Goal: Task Accomplishment & Management: Complete application form

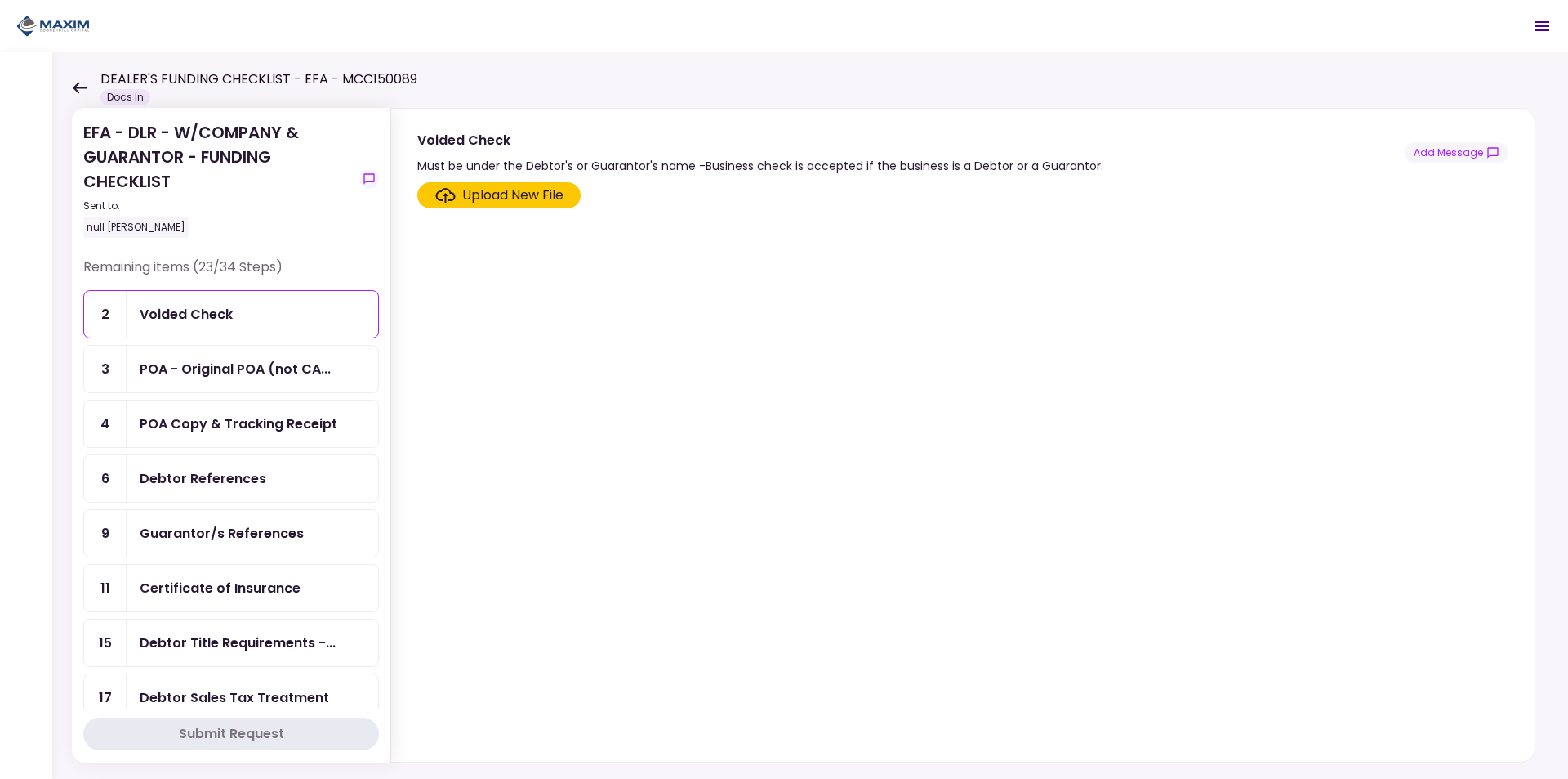
click at [218, 306] on div "Voided Check" at bounding box center [187, 314] width 93 height 21
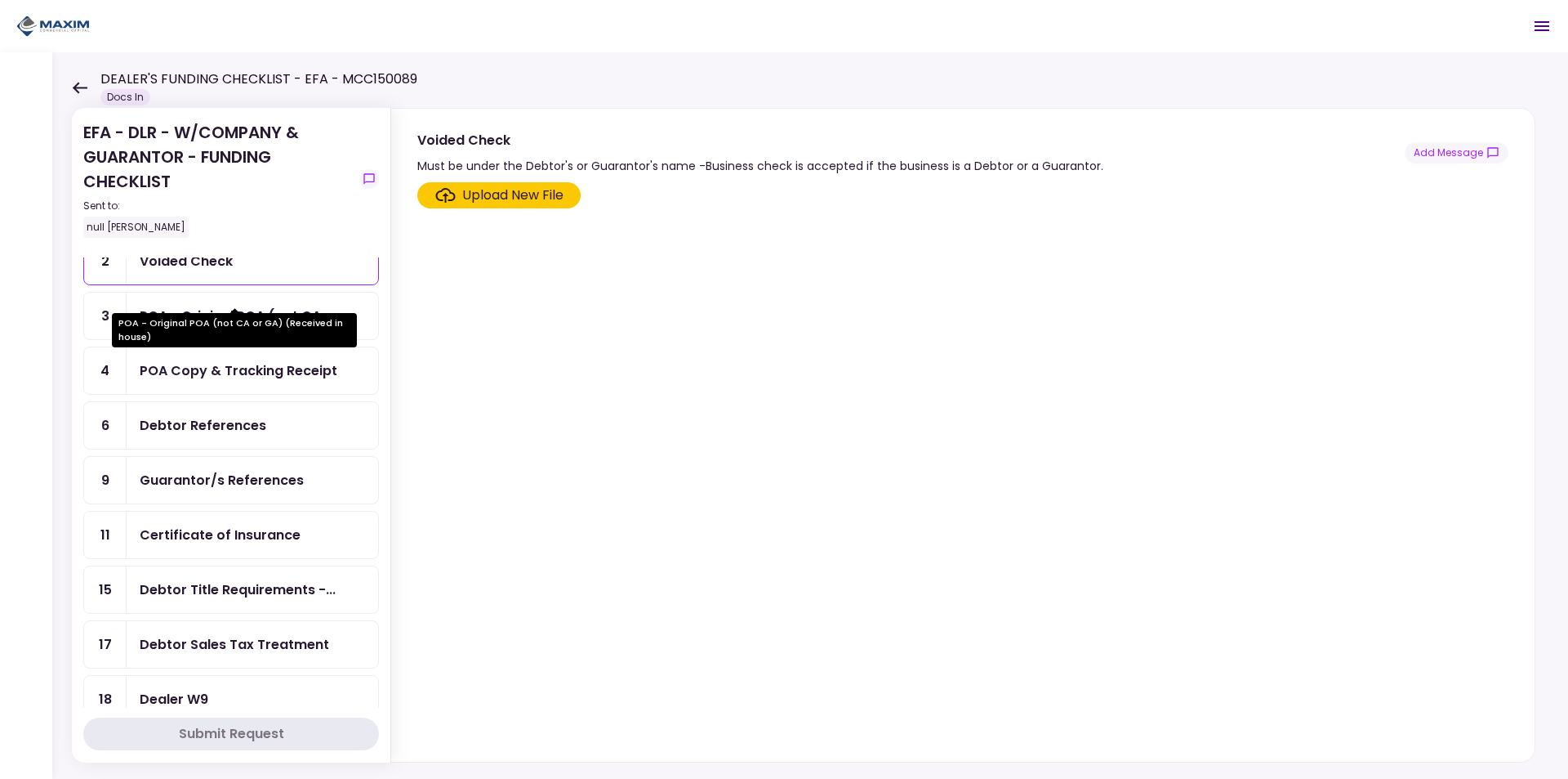
scroll to position [82, 0]
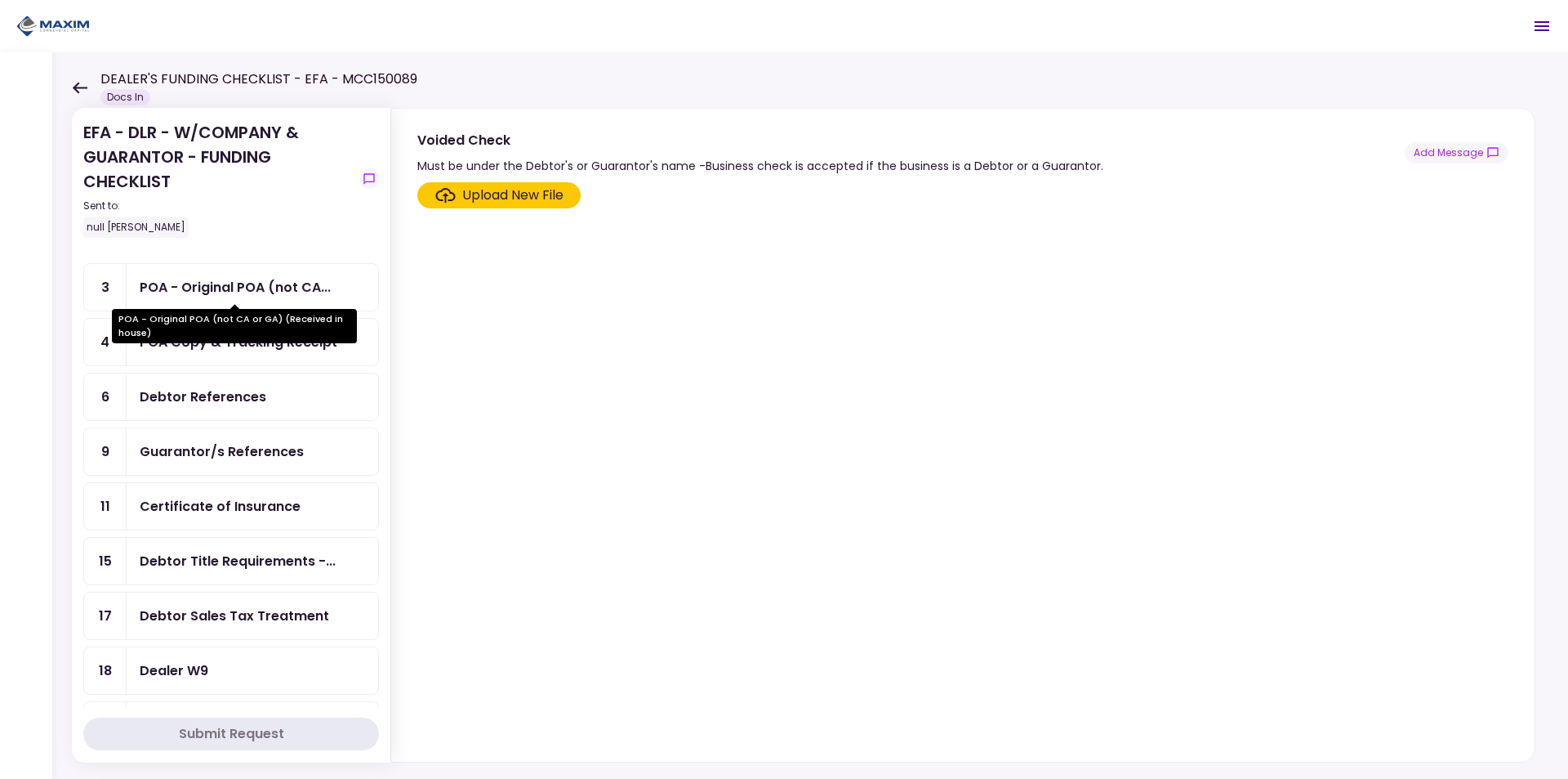
click at [240, 283] on div "POA - Original POA (not CA..." at bounding box center [236, 287] width 191 height 21
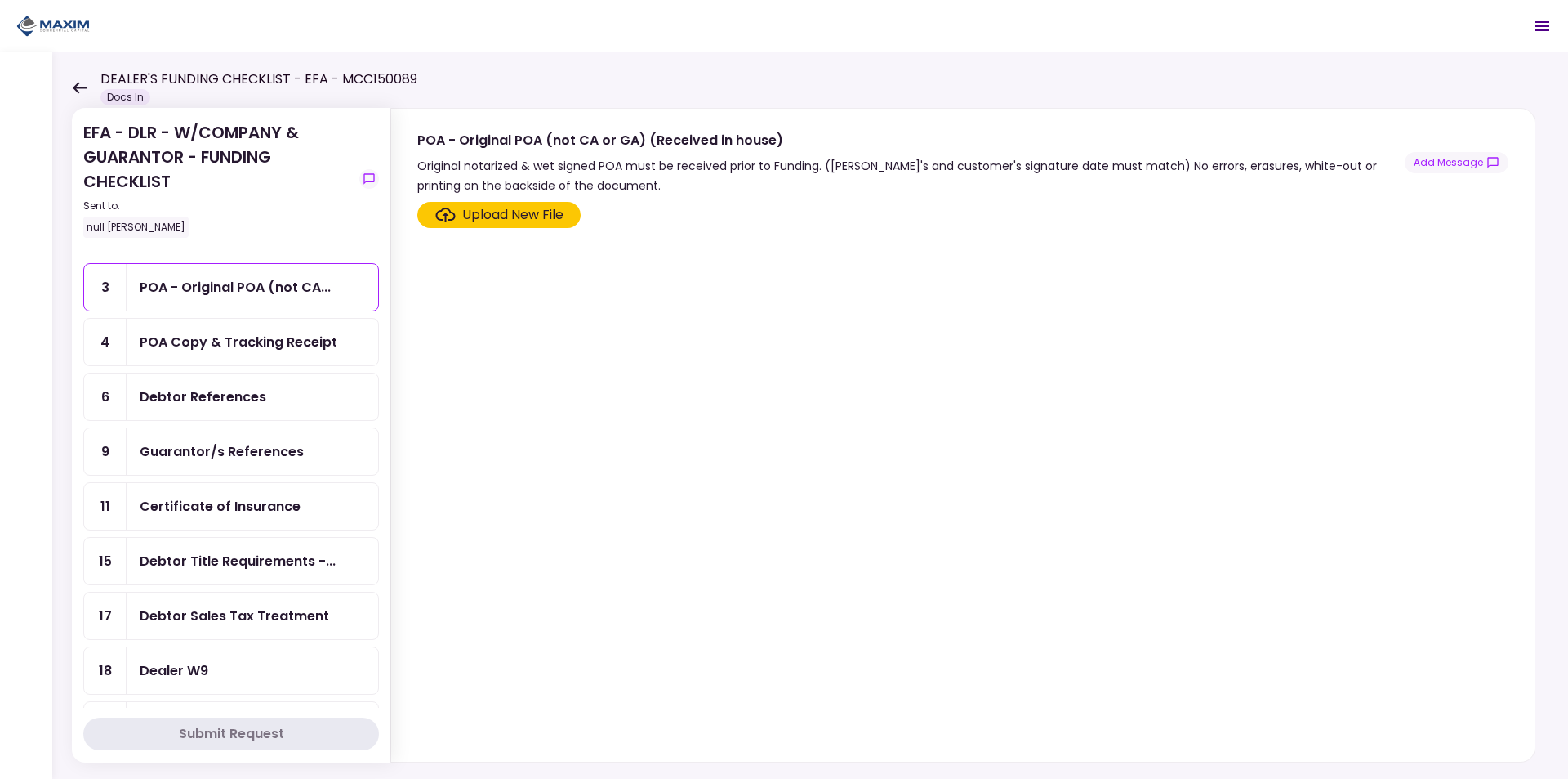
click at [200, 345] on div "POA Copy & Tracking Receipt" at bounding box center [239, 342] width 197 height 21
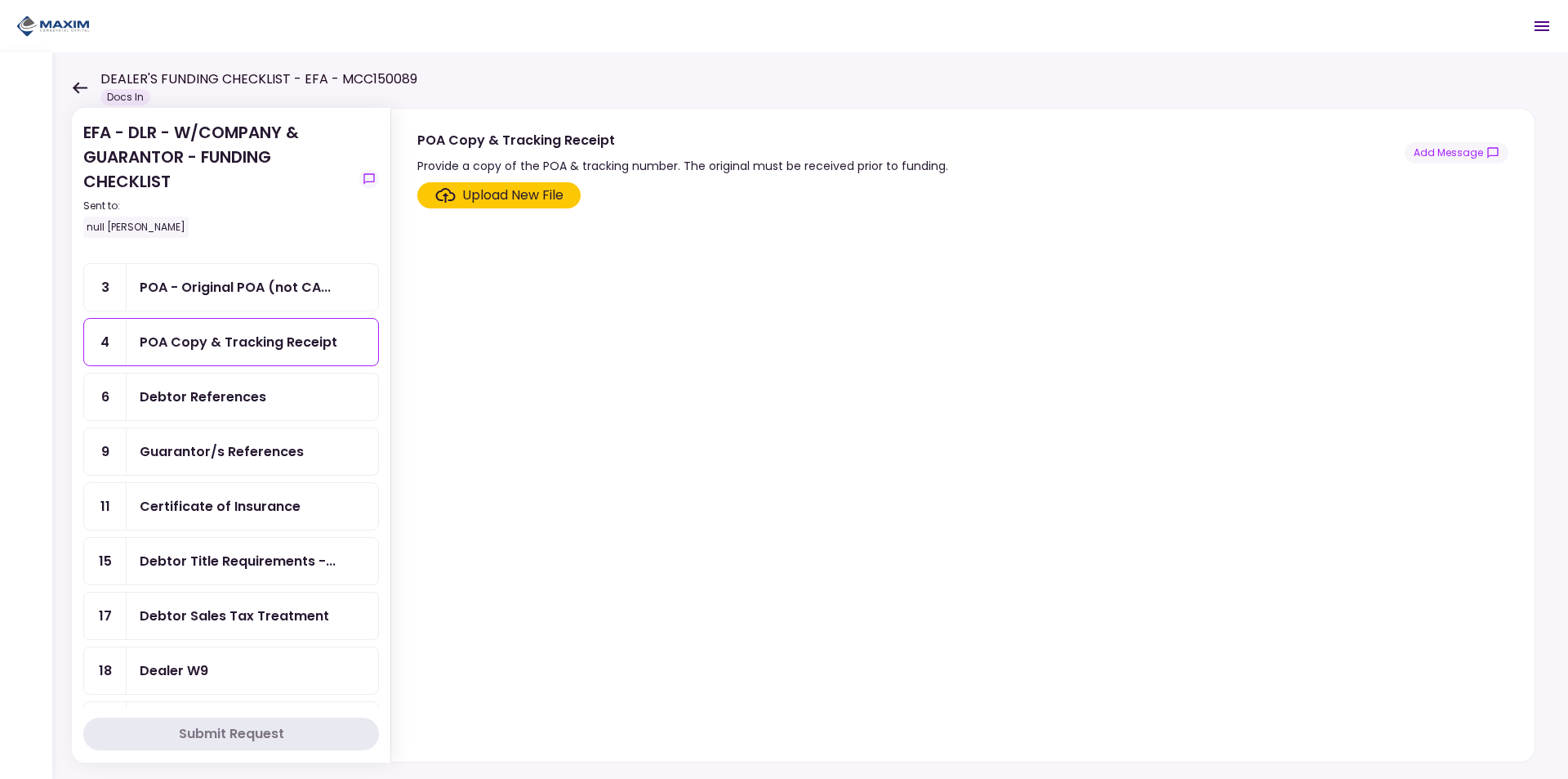
click at [211, 406] on div "Debtor References" at bounding box center [203, 397] width 126 height 21
click at [206, 455] on div "Guarantor/s References" at bounding box center [222, 451] width 164 height 21
click at [201, 504] on div "Certificate of Insurance" at bounding box center [220, 506] width 161 height 21
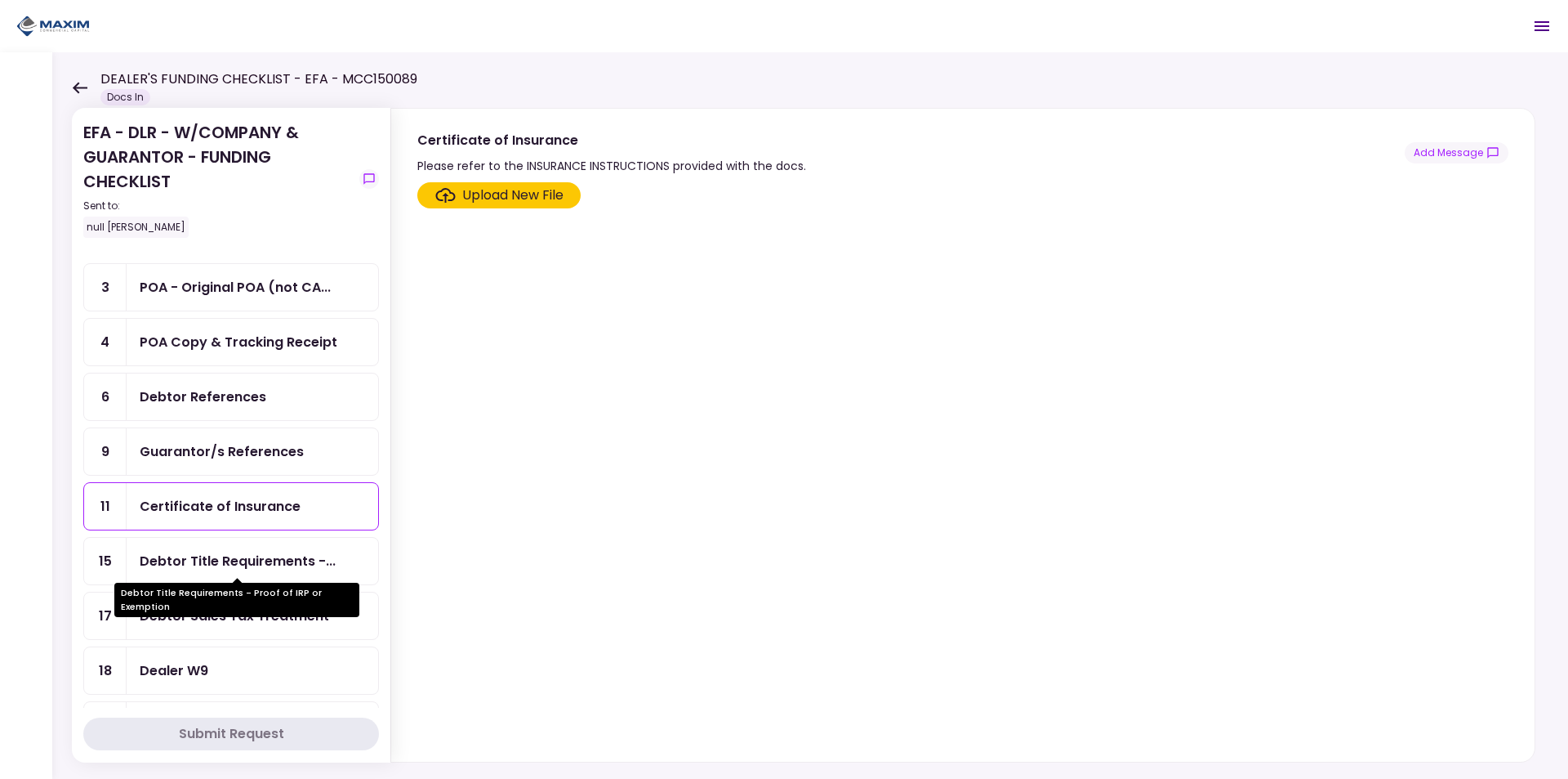
click at [196, 558] on div "Debtor Title Requirements -..." at bounding box center [238, 561] width 196 height 21
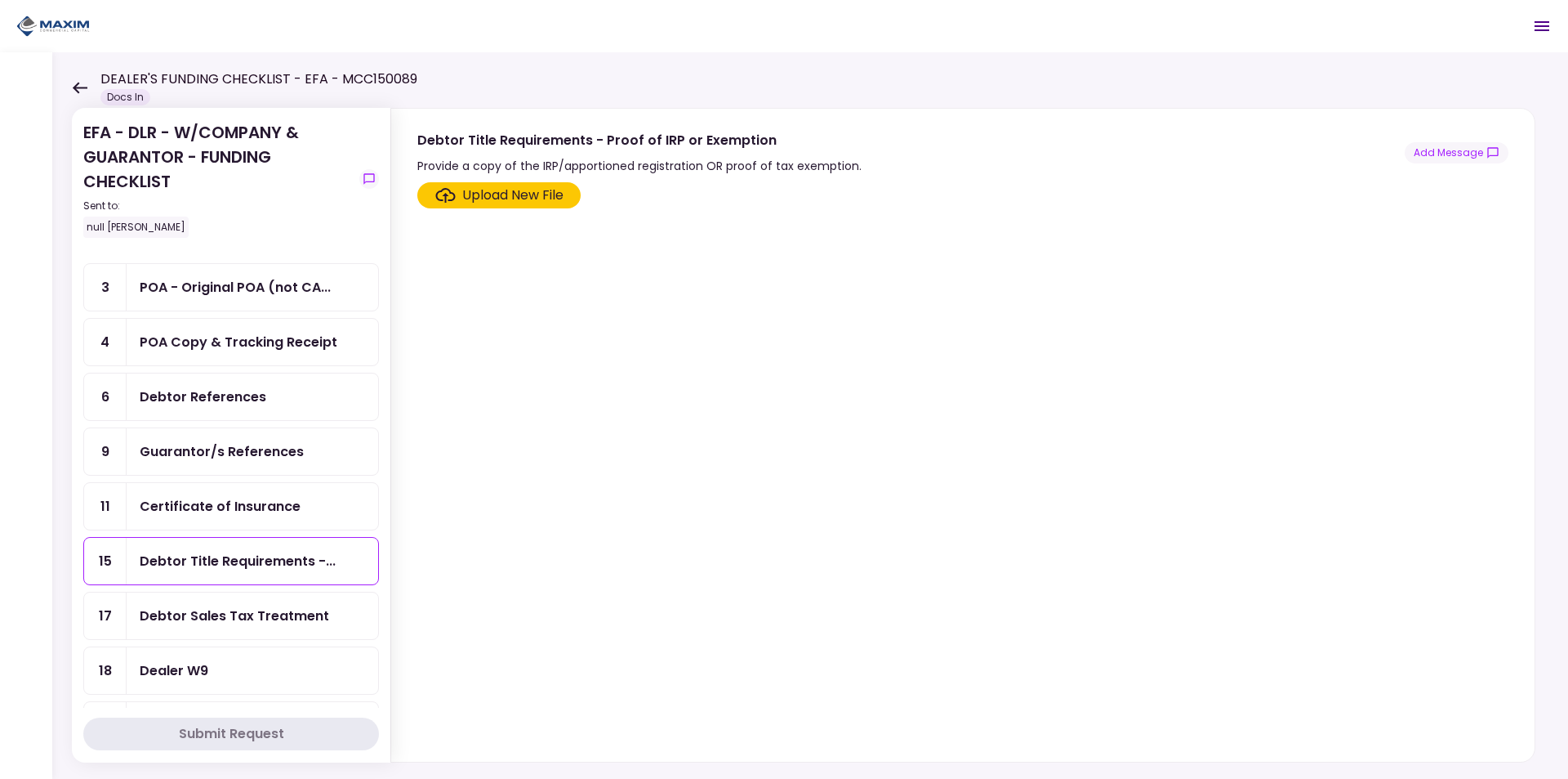
click at [160, 619] on div "Debtor Sales Tax Treatment" at bounding box center [235, 615] width 189 height 21
click at [186, 671] on div "Dealer W9" at bounding box center [175, 670] width 69 height 21
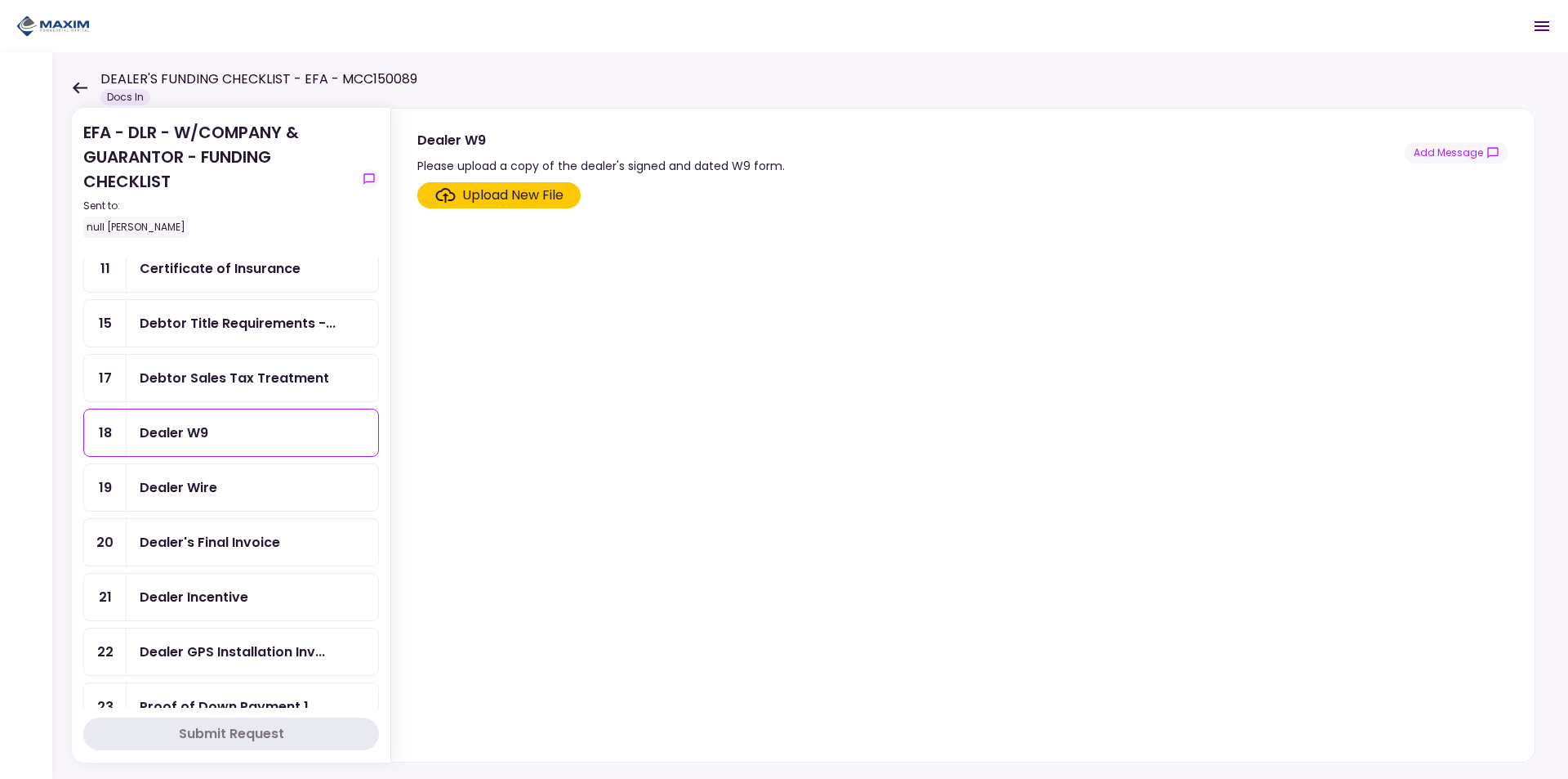
scroll to position [327, 0]
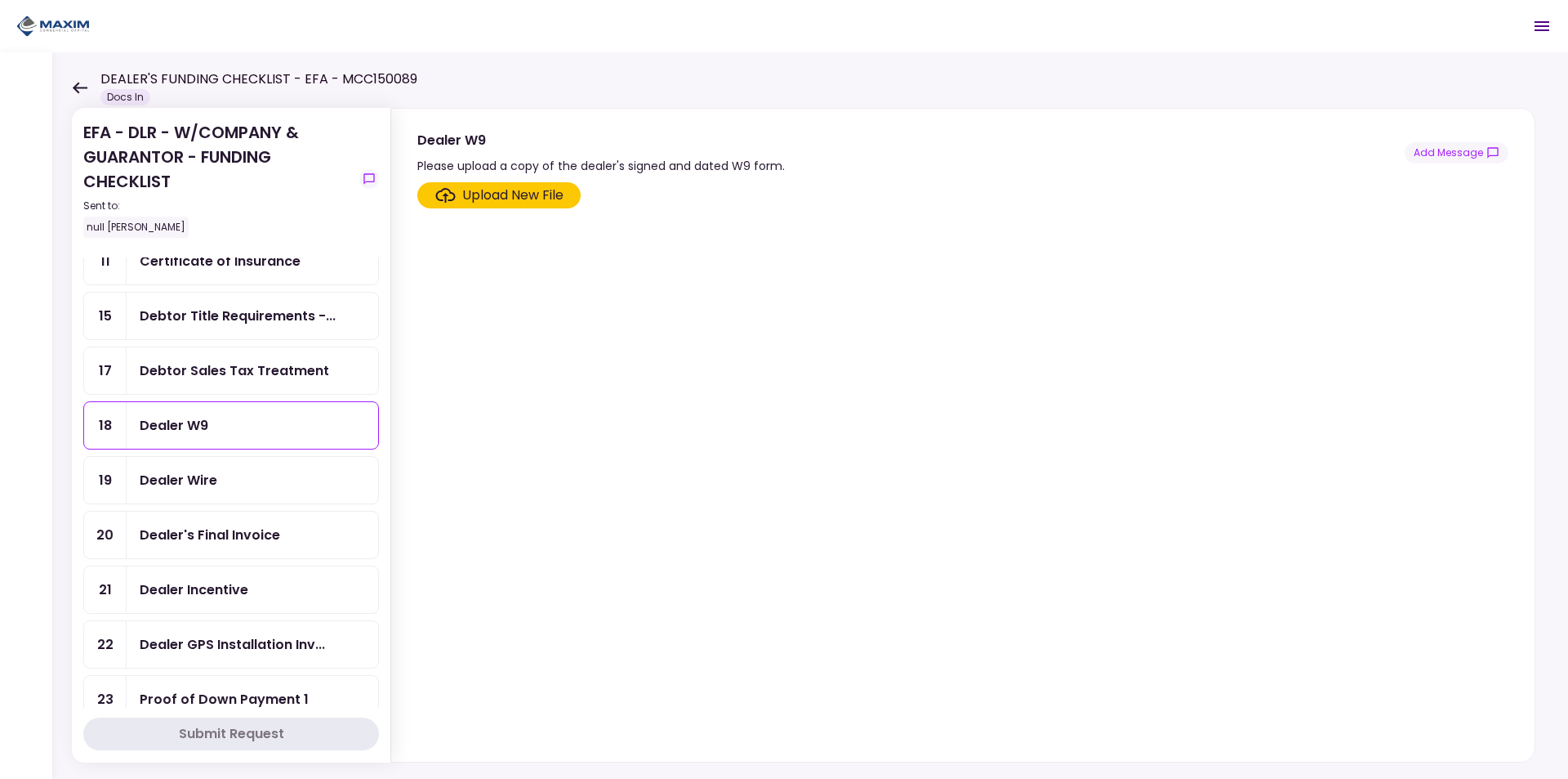
click at [221, 477] on div "Dealer Wire" at bounding box center [253, 480] width 225 height 21
click at [227, 431] on div "Dealer W9" at bounding box center [253, 426] width 225 height 21
click at [468, 196] on div "Upload New File" at bounding box center [513, 195] width 102 height 20
click at [0, 0] on input "Upload New File" at bounding box center [0, 0] width 0 height 0
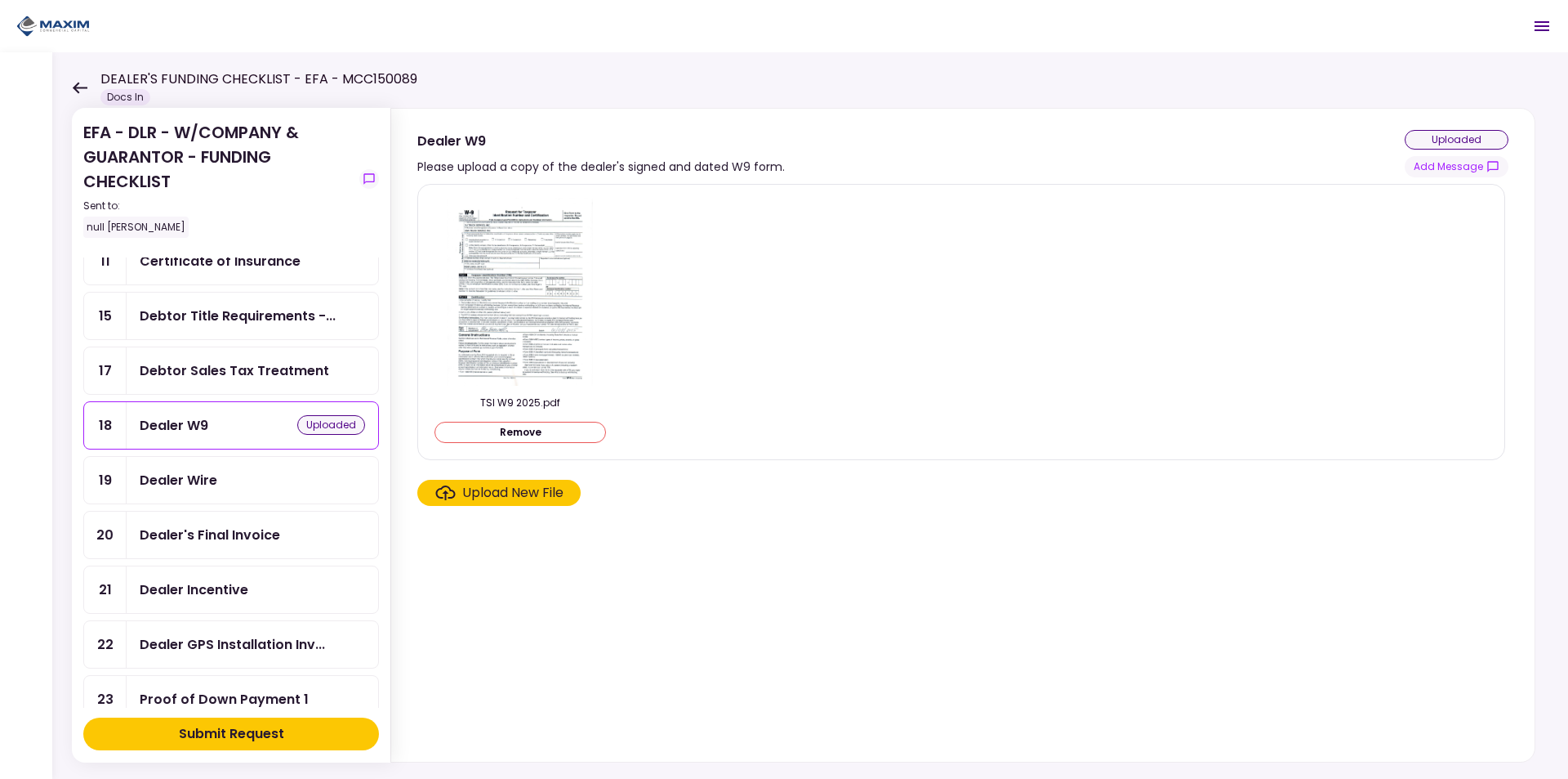
click at [463, 497] on div "Upload New File" at bounding box center [513, 493] width 102 height 20
click at [0, 0] on input "Upload New File" at bounding box center [0, 0] width 0 height 0
click at [271, 485] on div "Dealer Wire" at bounding box center [253, 480] width 225 height 21
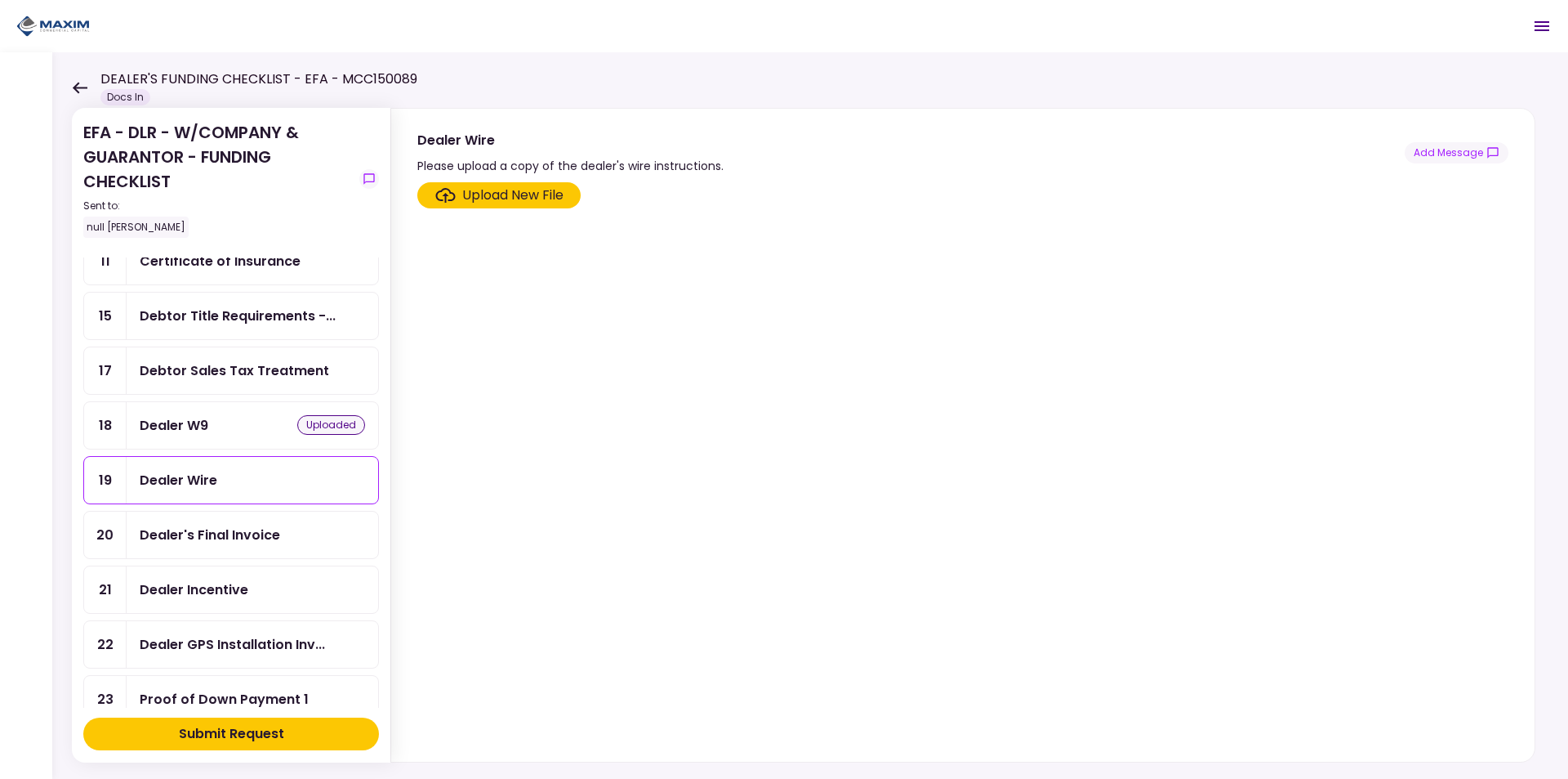
click at [477, 190] on div "Upload New File" at bounding box center [513, 195] width 102 height 20
click at [0, 0] on input "Upload New File" at bounding box center [0, 0] width 0 height 0
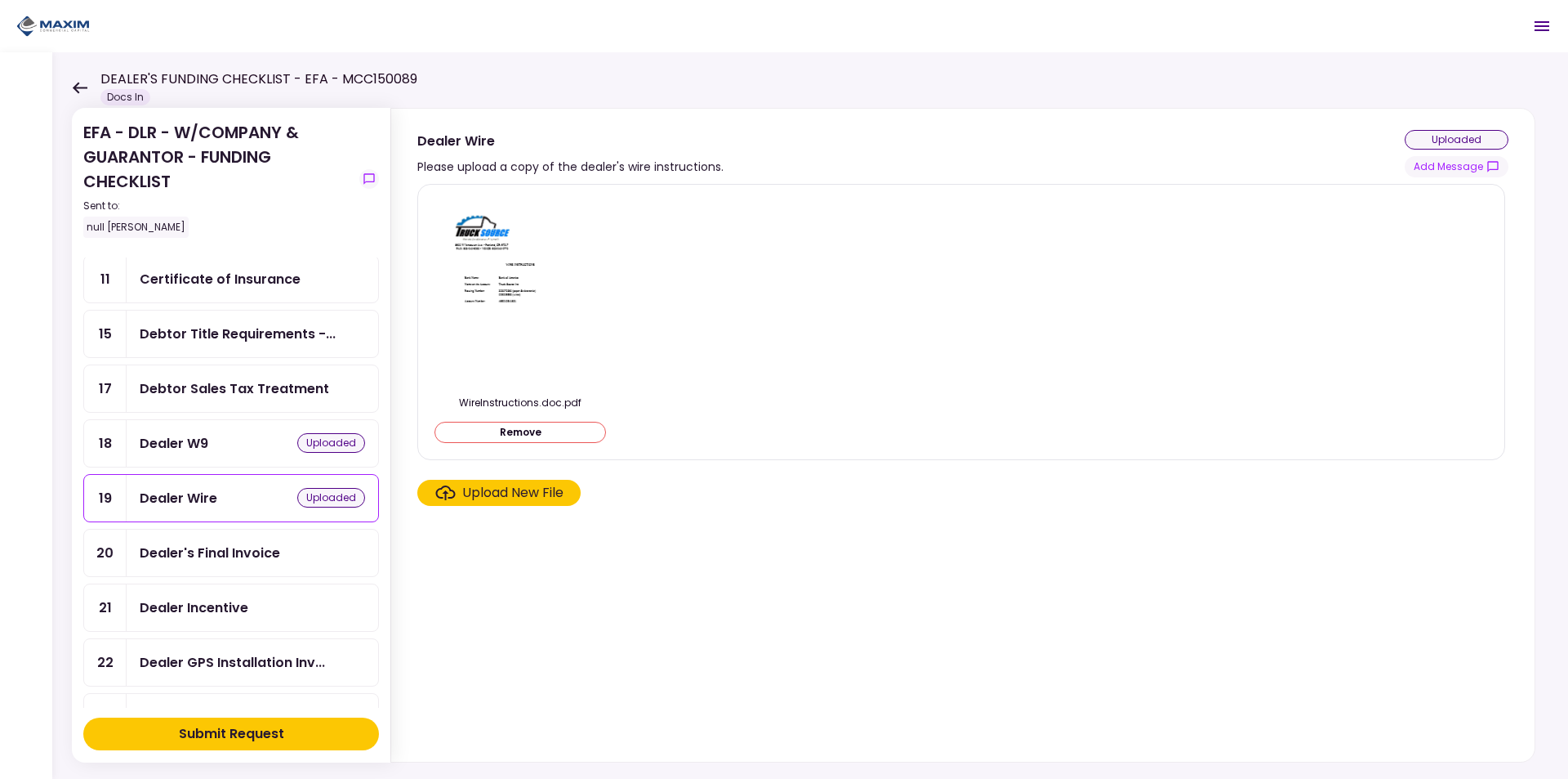
scroll to position [409, 0]
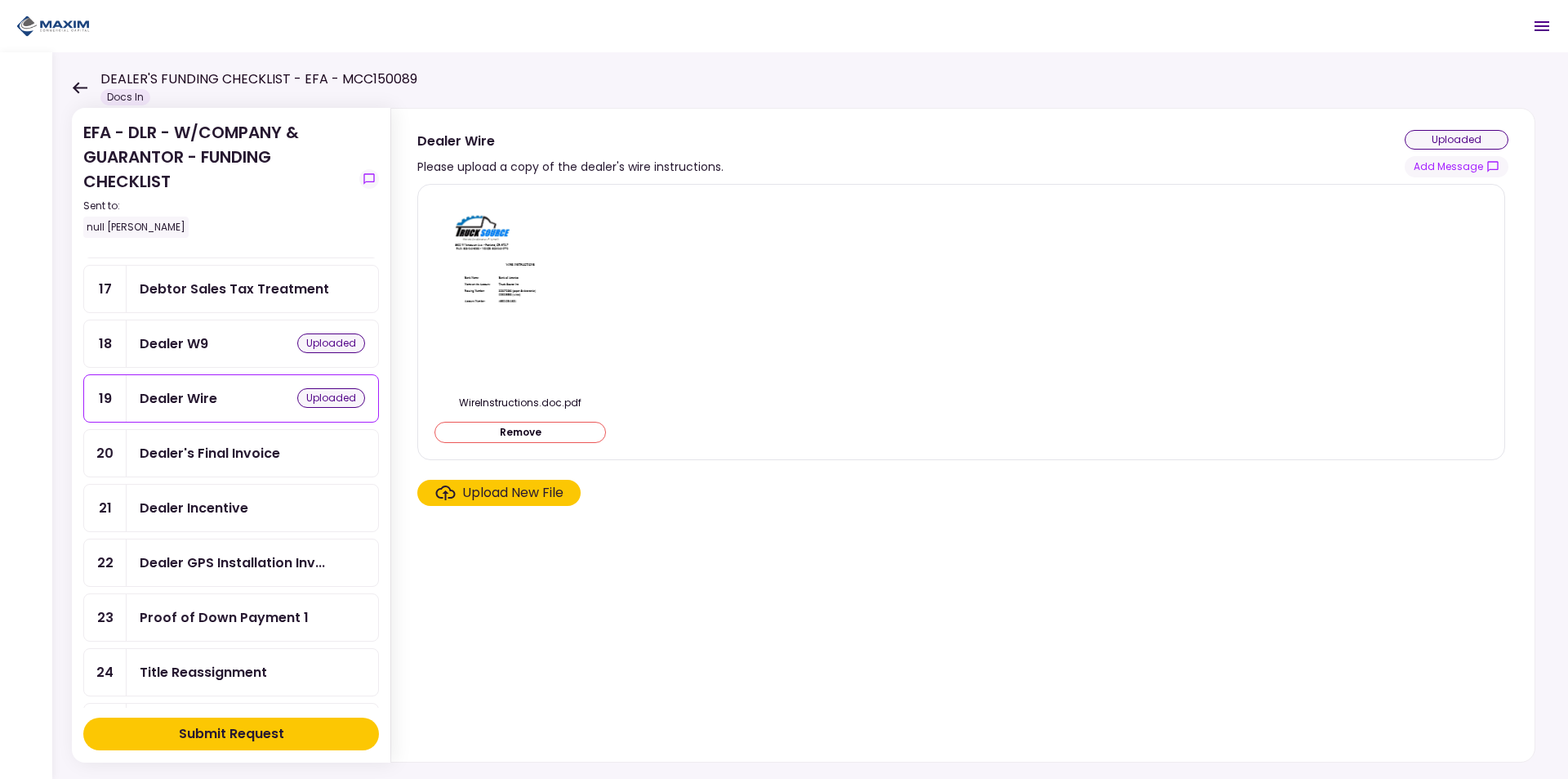
click at [284, 458] on div "Dealer's Final Invoice" at bounding box center [253, 453] width 225 height 21
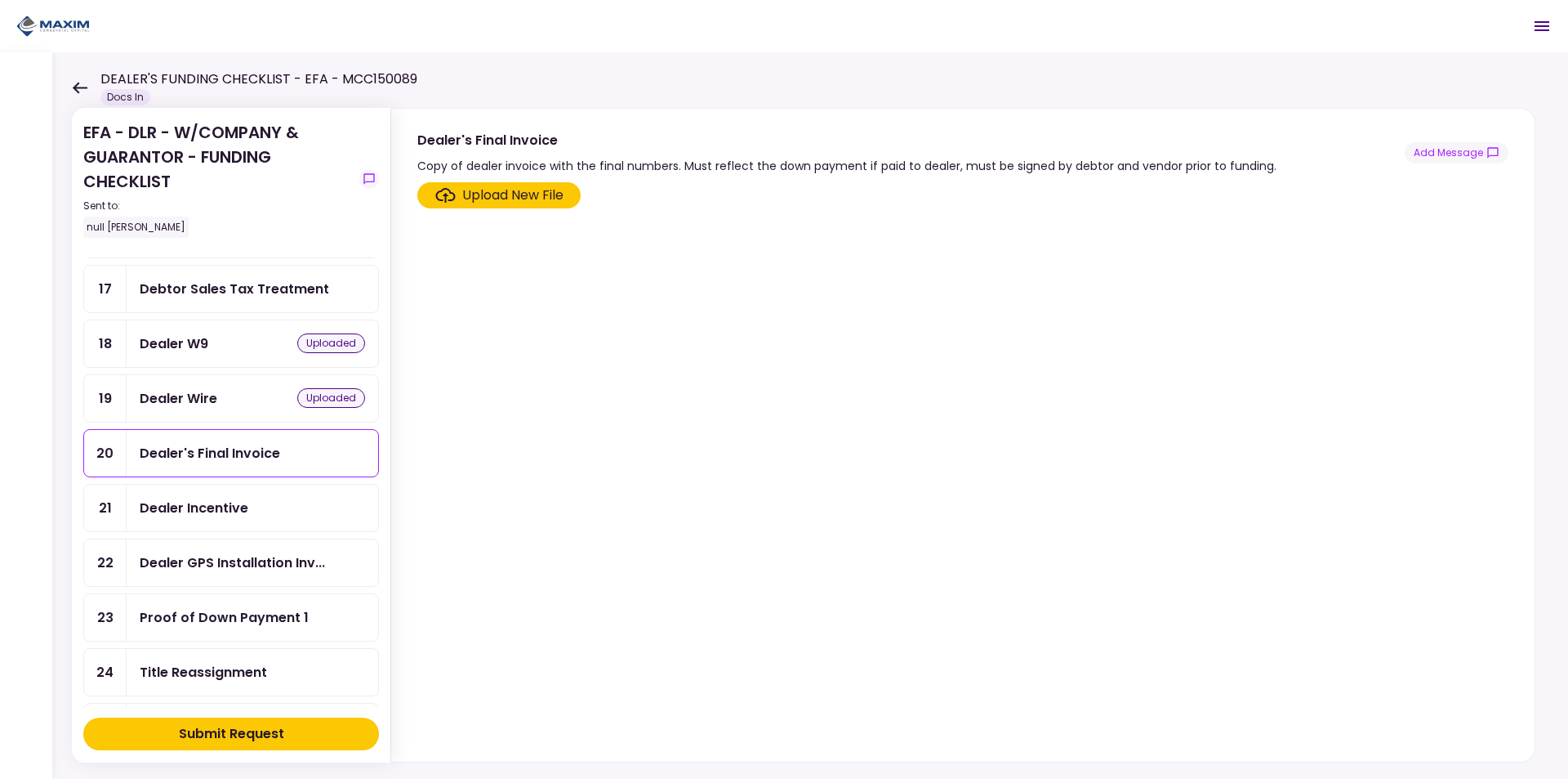
click at [524, 199] on div "Upload New File" at bounding box center [513, 195] width 102 height 20
click at [0, 0] on input "Upload New File" at bounding box center [0, 0] width 0 height 0
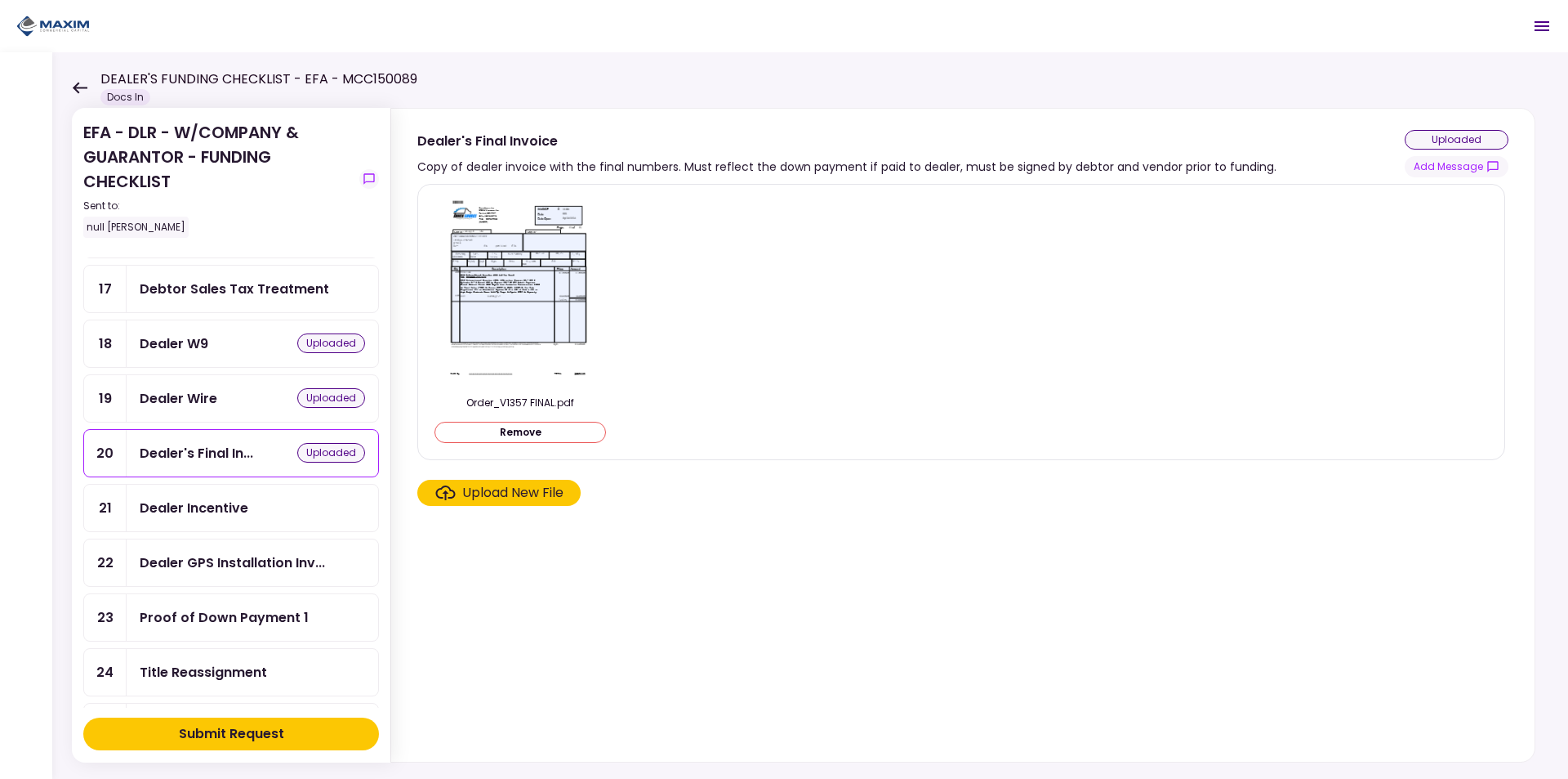
scroll to position [491, 0]
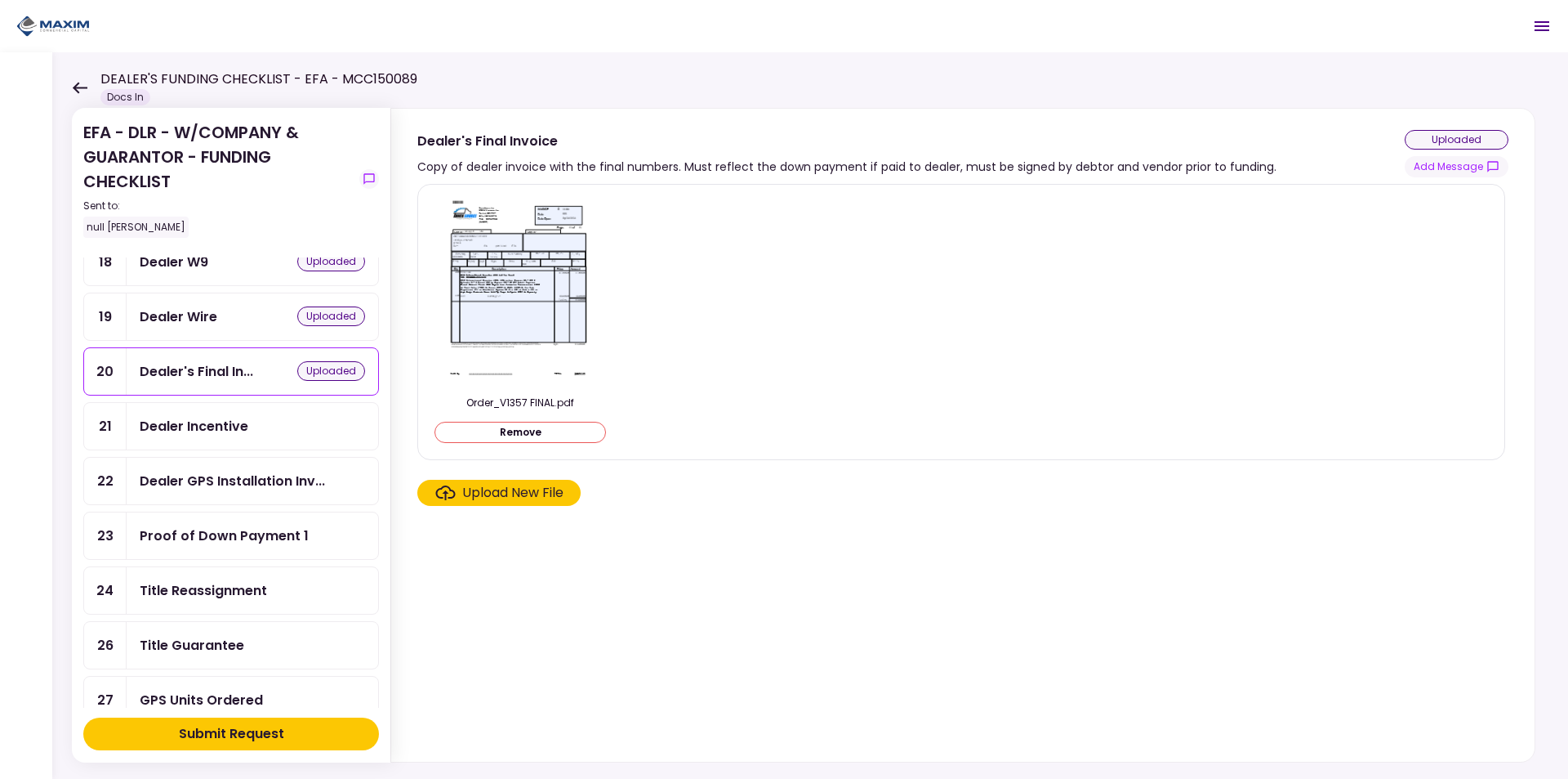
click at [276, 589] on div "Title Reassignment" at bounding box center [253, 590] width 225 height 21
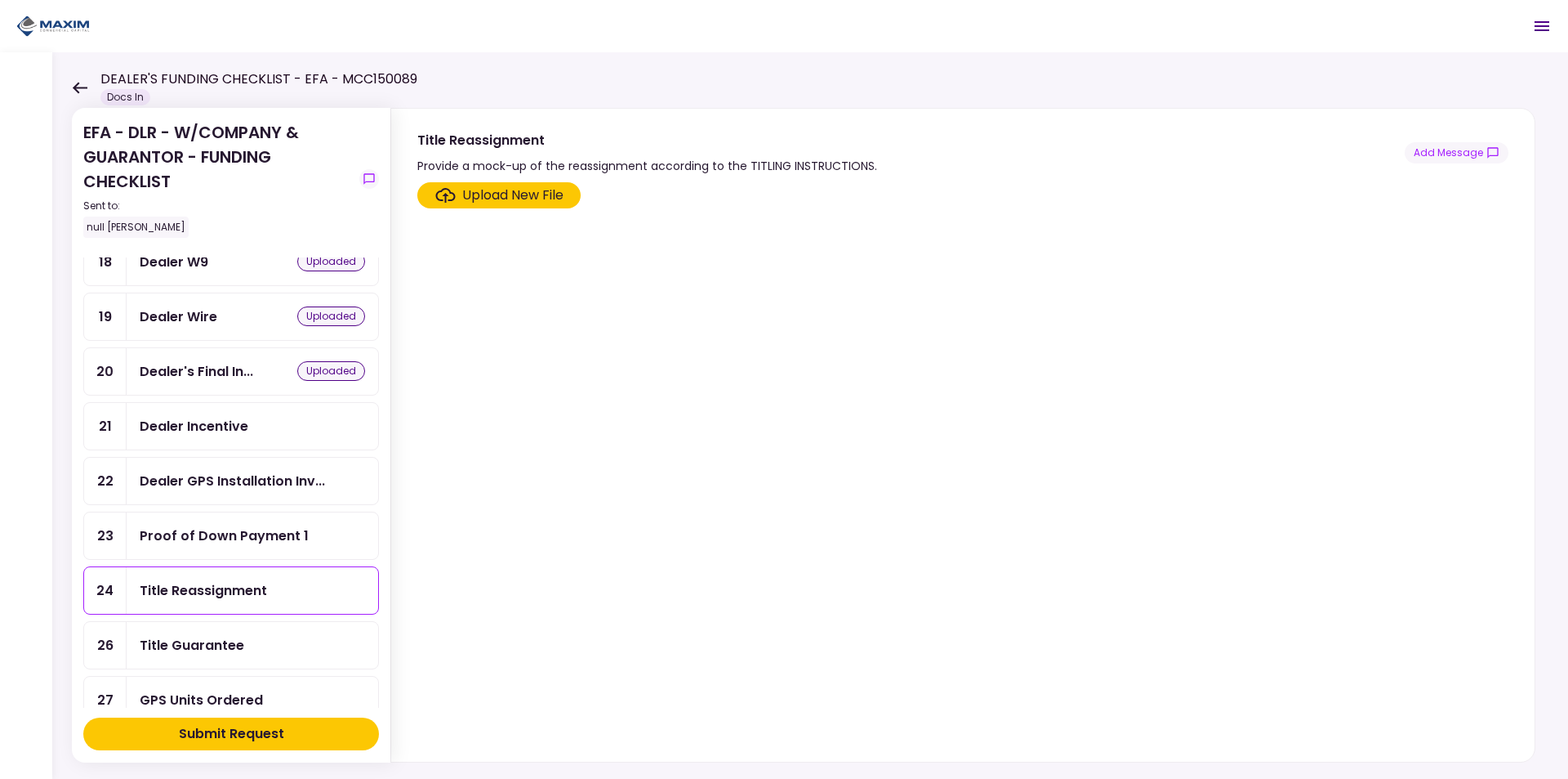
click at [511, 194] on div "Upload New File" at bounding box center [513, 195] width 102 height 20
click at [0, 0] on input "Upload New File" at bounding box center [0, 0] width 0 height 0
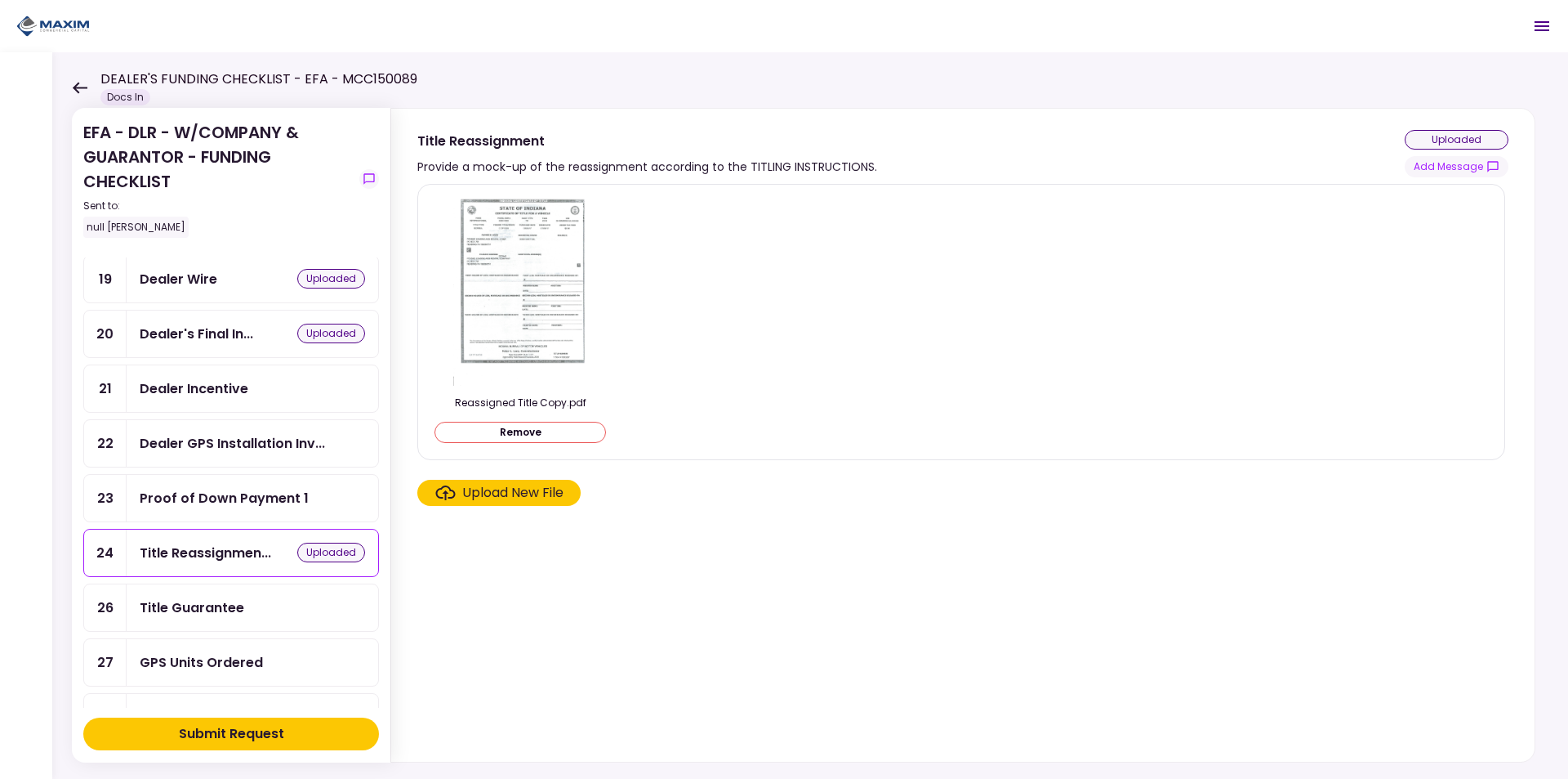
scroll to position [491, 0]
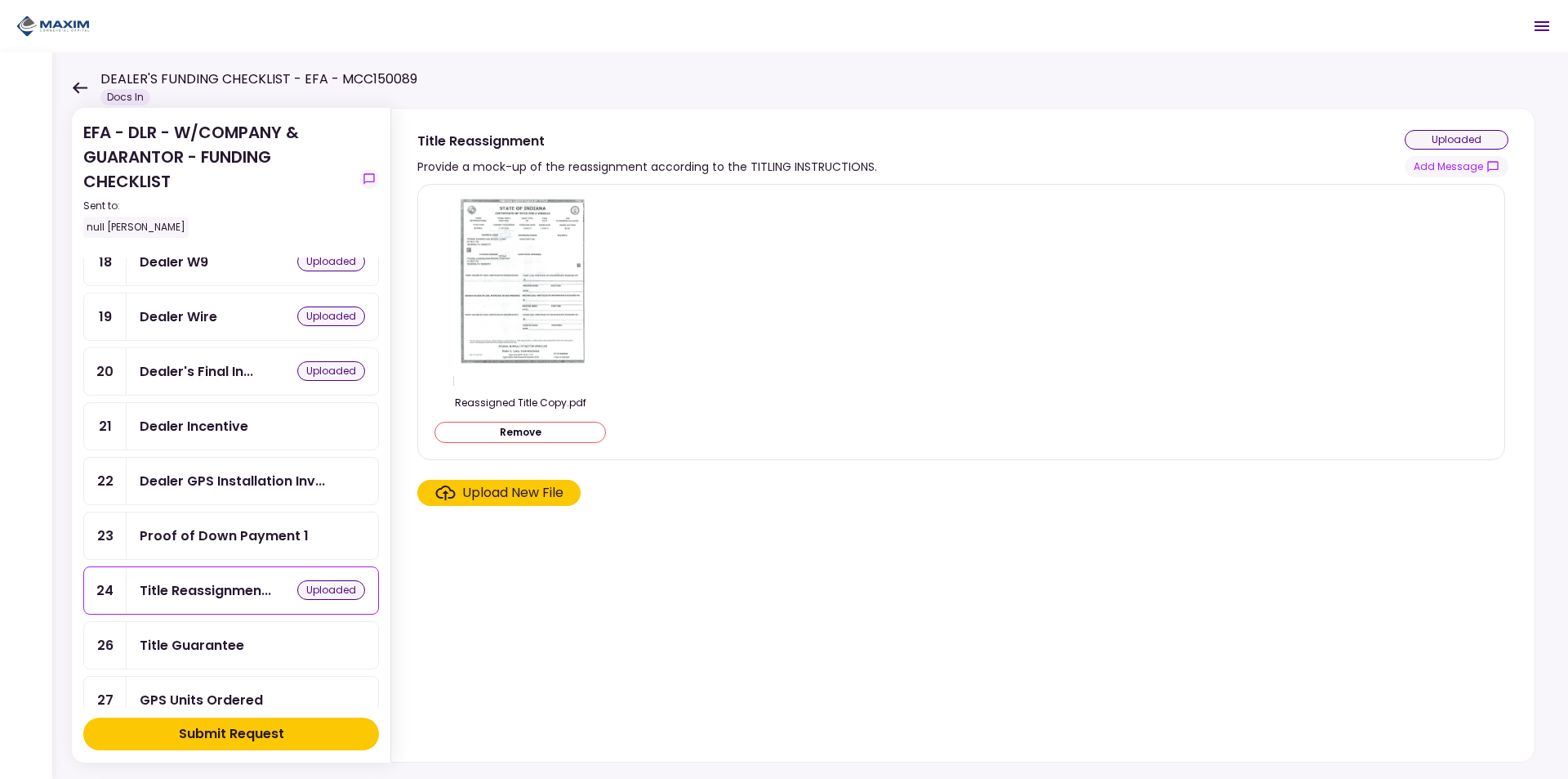
click at [253, 426] on div "Dealer Incentive" at bounding box center [253, 426] width 225 height 21
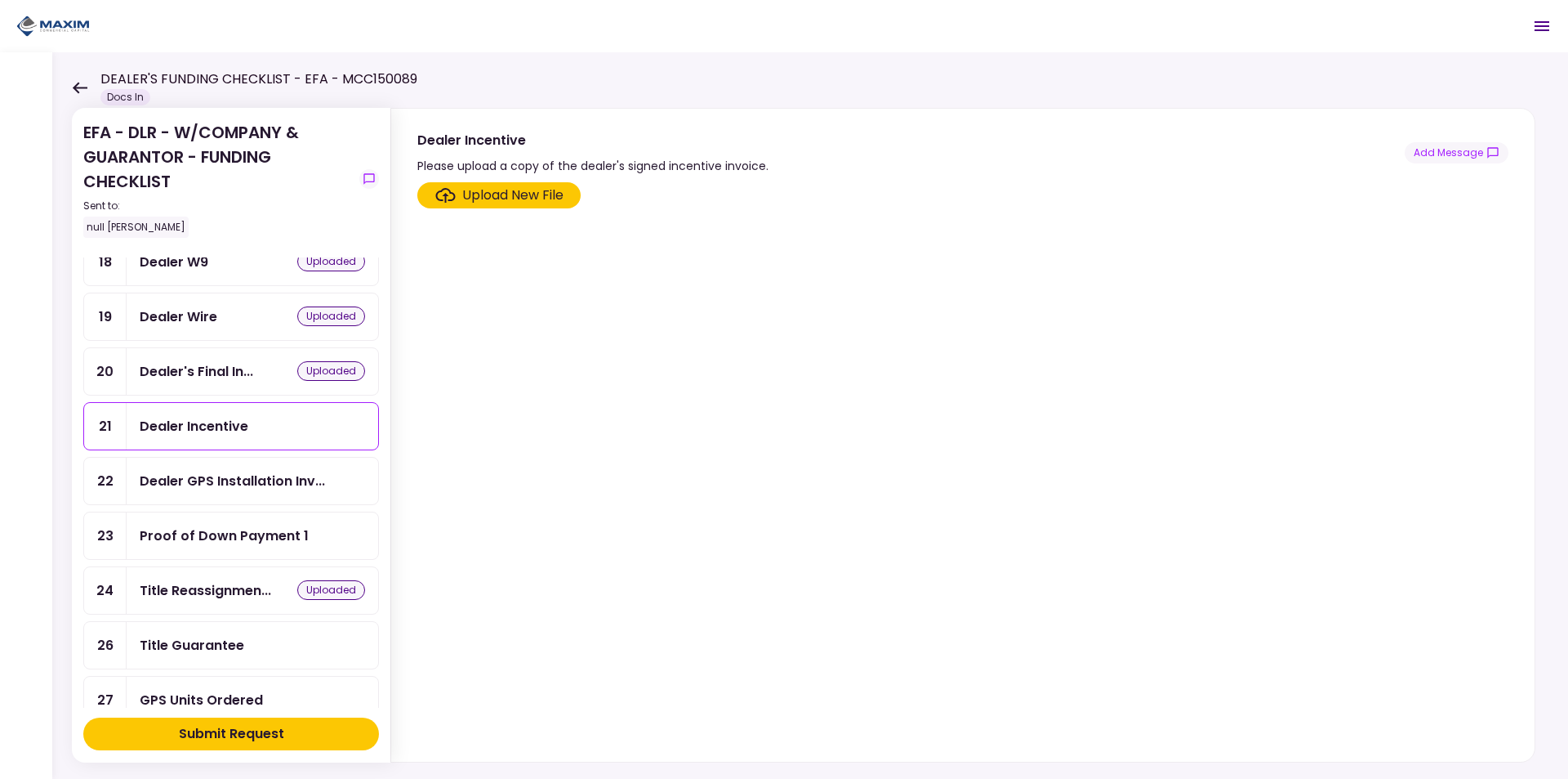
click at [486, 194] on div "Upload New File" at bounding box center [513, 195] width 102 height 20
click at [0, 0] on input "Upload New File" at bounding box center [0, 0] width 0 height 0
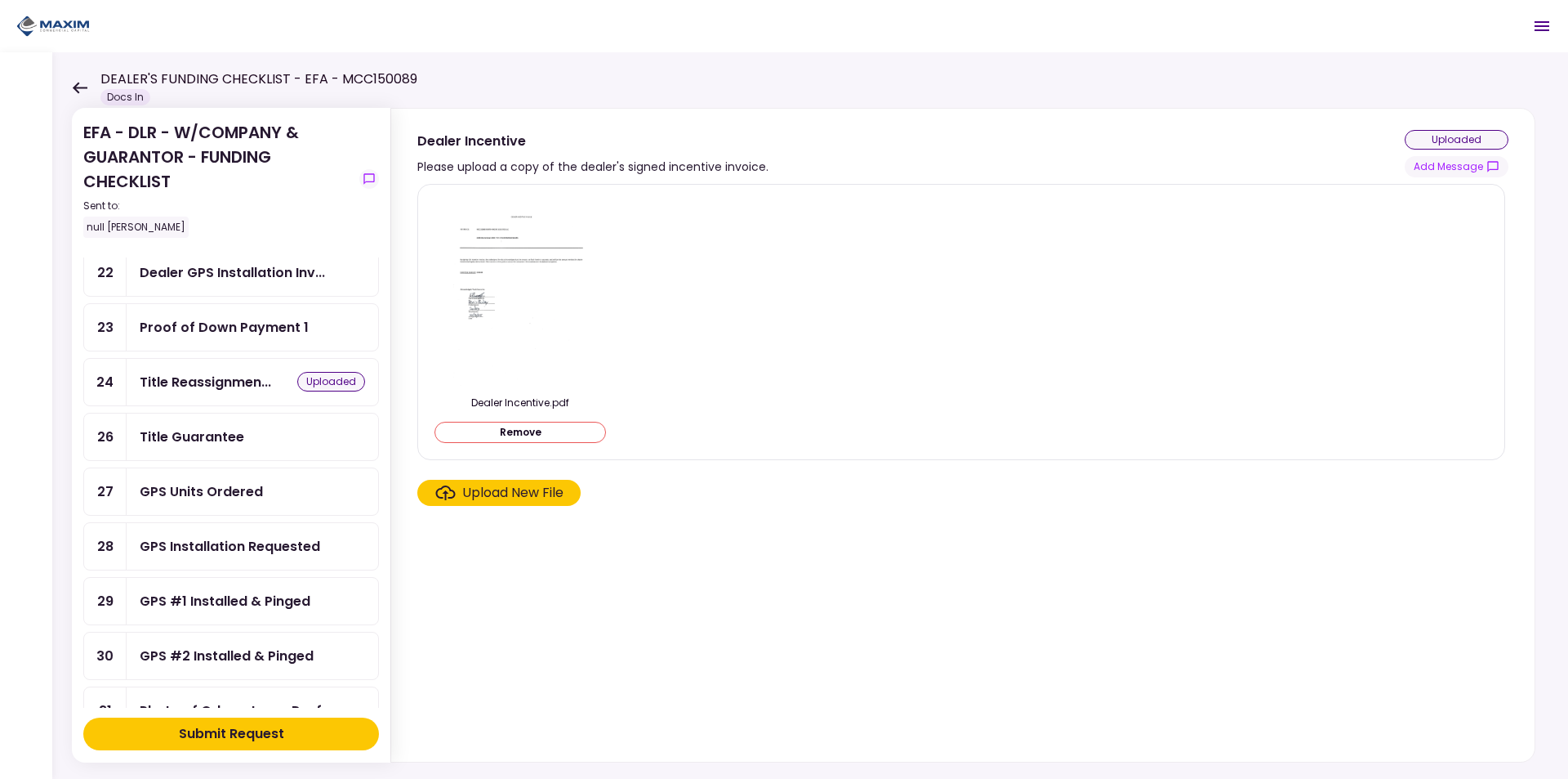
scroll to position [736, 0]
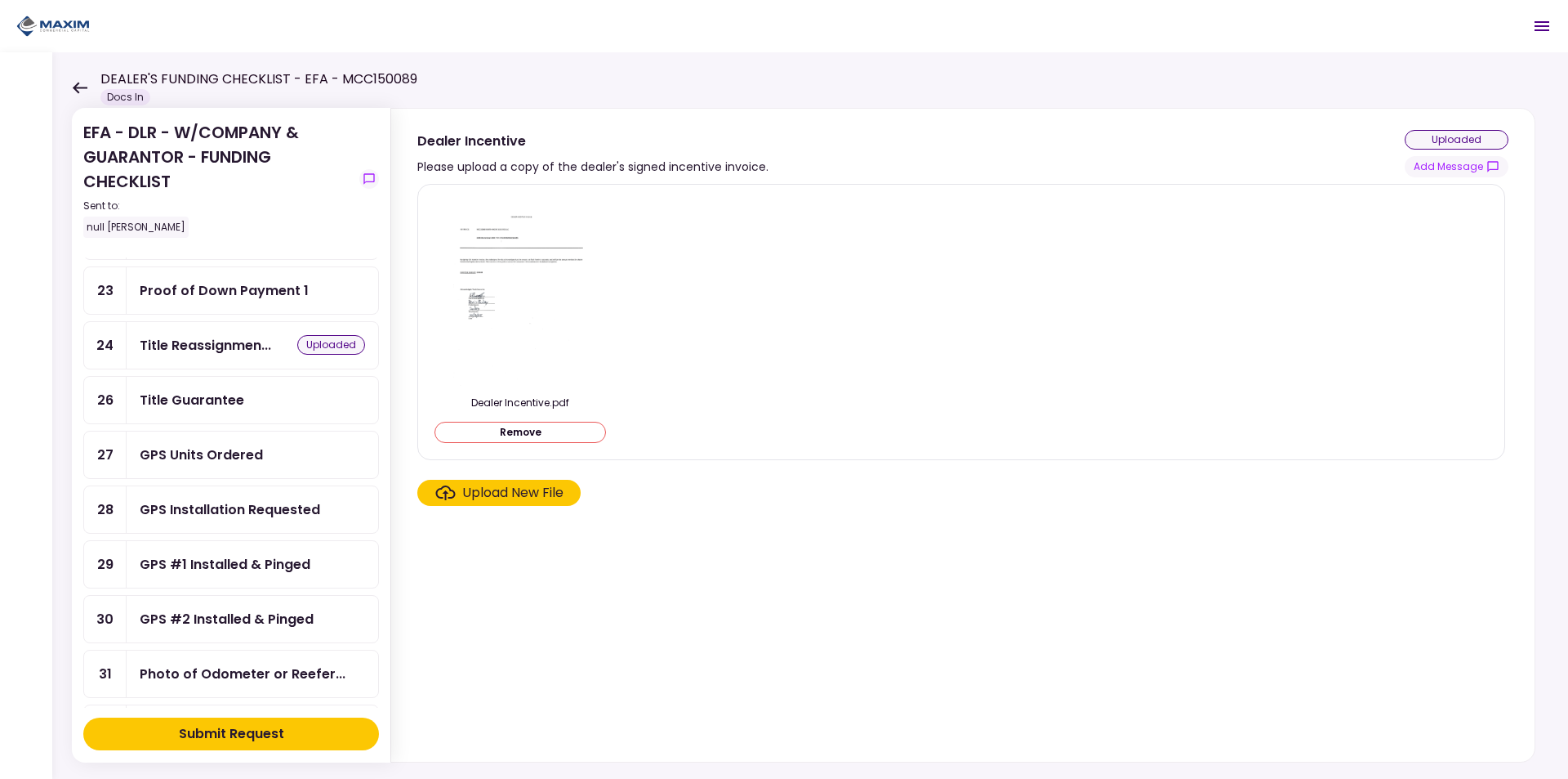
click at [254, 398] on div "Title Guarantee" at bounding box center [253, 400] width 225 height 21
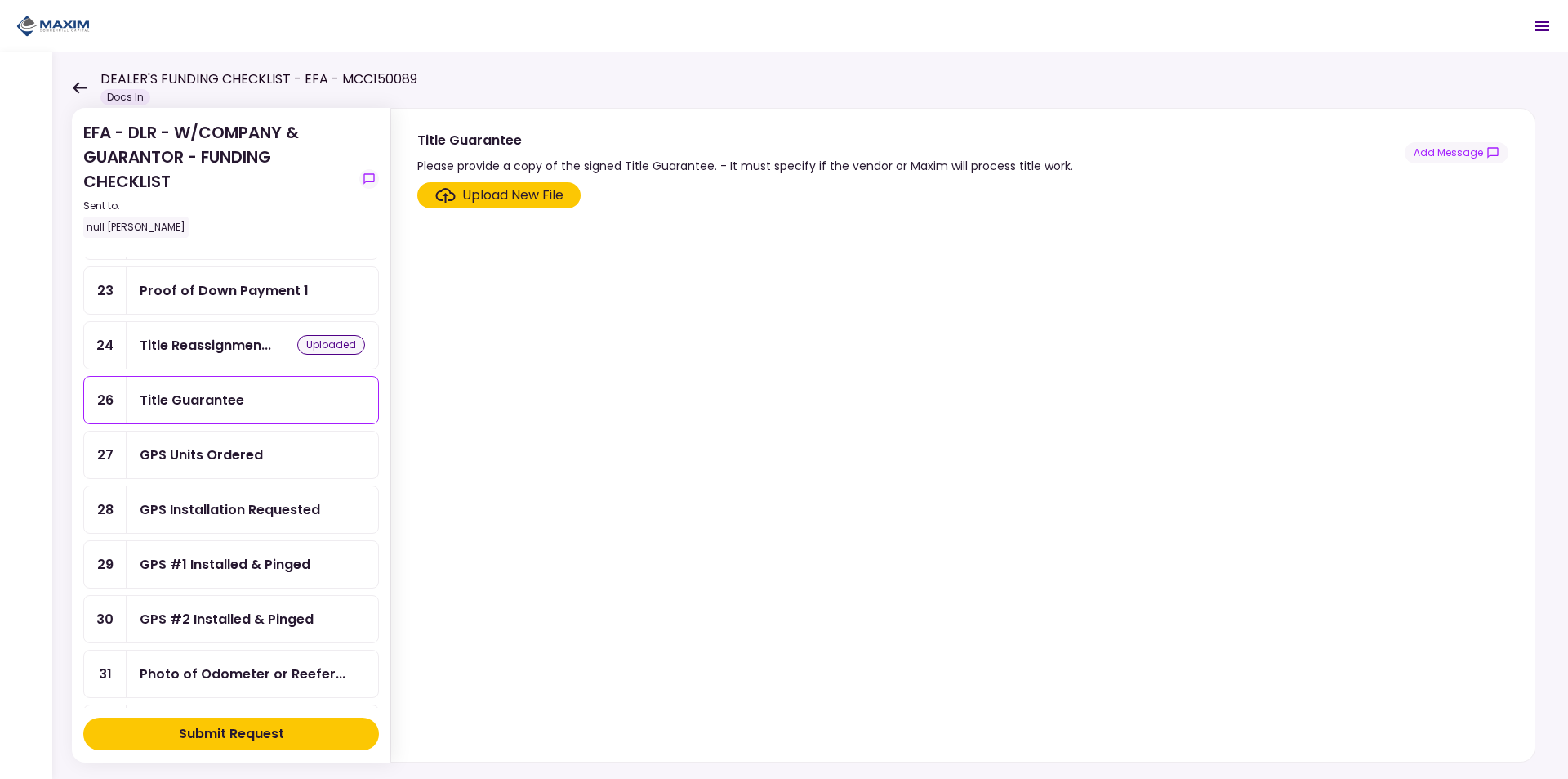
click at [476, 198] on div "Upload New File" at bounding box center [513, 195] width 102 height 20
click at [0, 0] on input "Upload New File" at bounding box center [0, 0] width 0 height 0
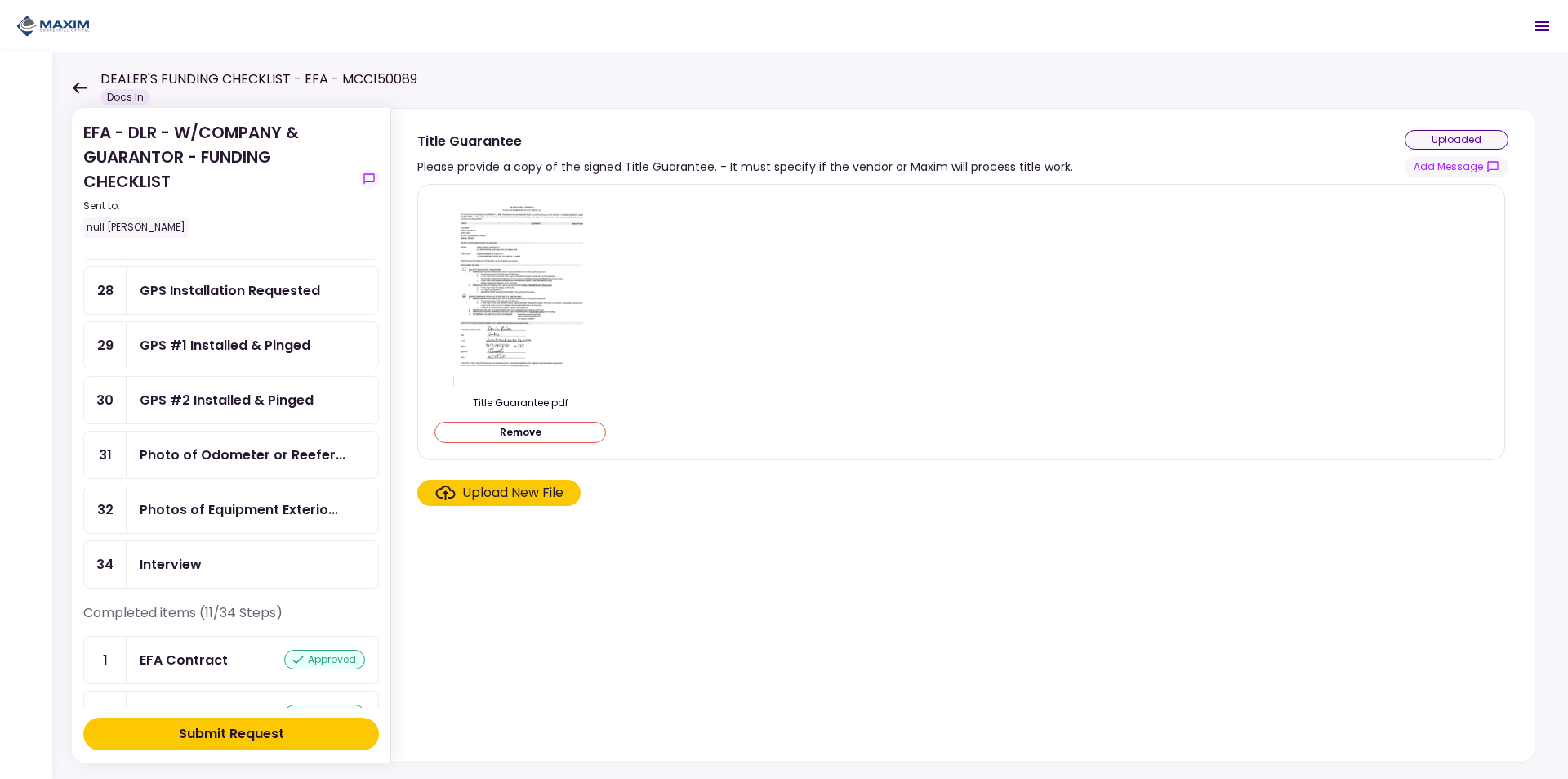
scroll to position [980, 0]
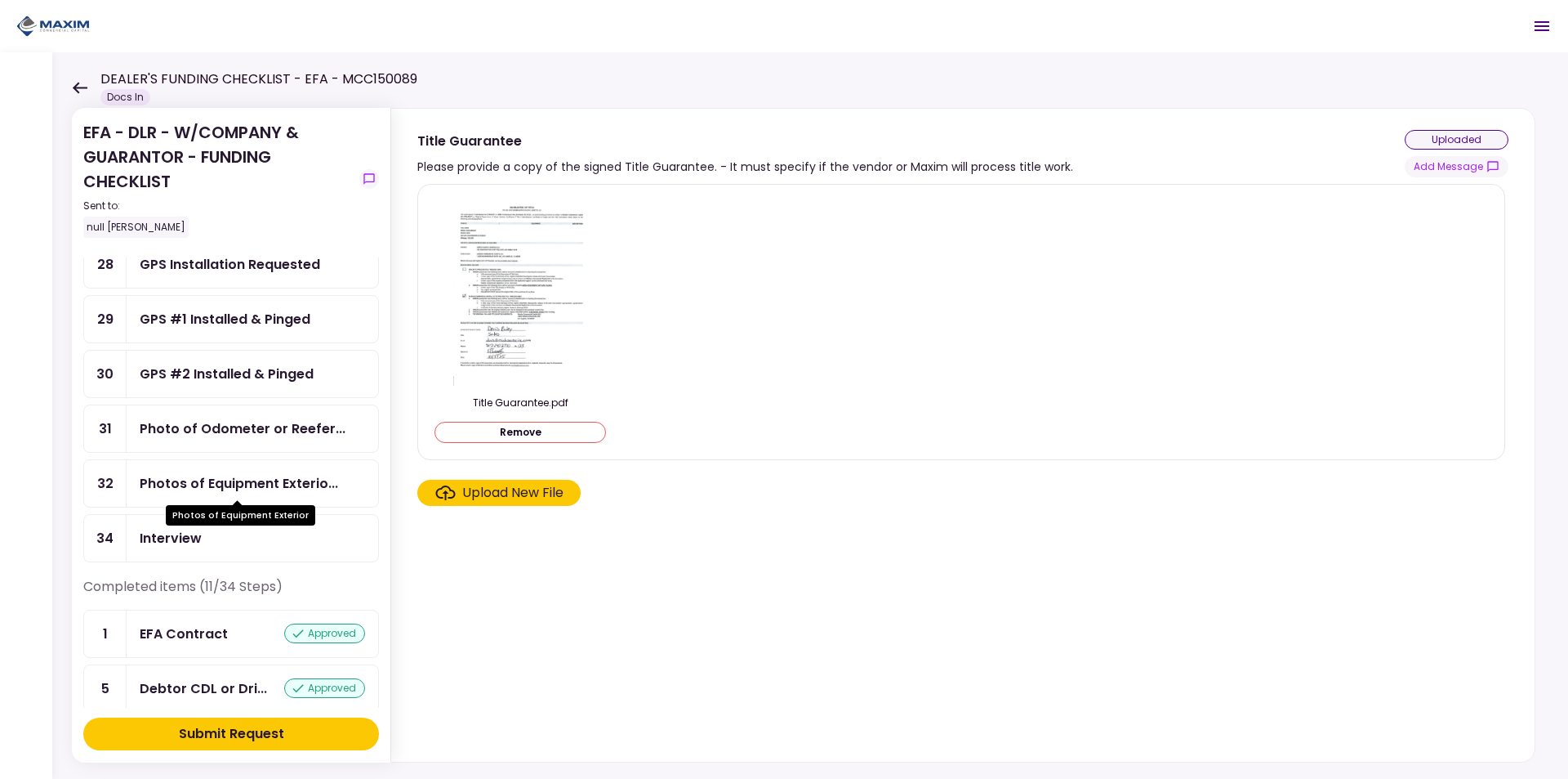
click at [327, 479] on div "Photos of Equipment Exterio..." at bounding box center [239, 483] width 198 height 21
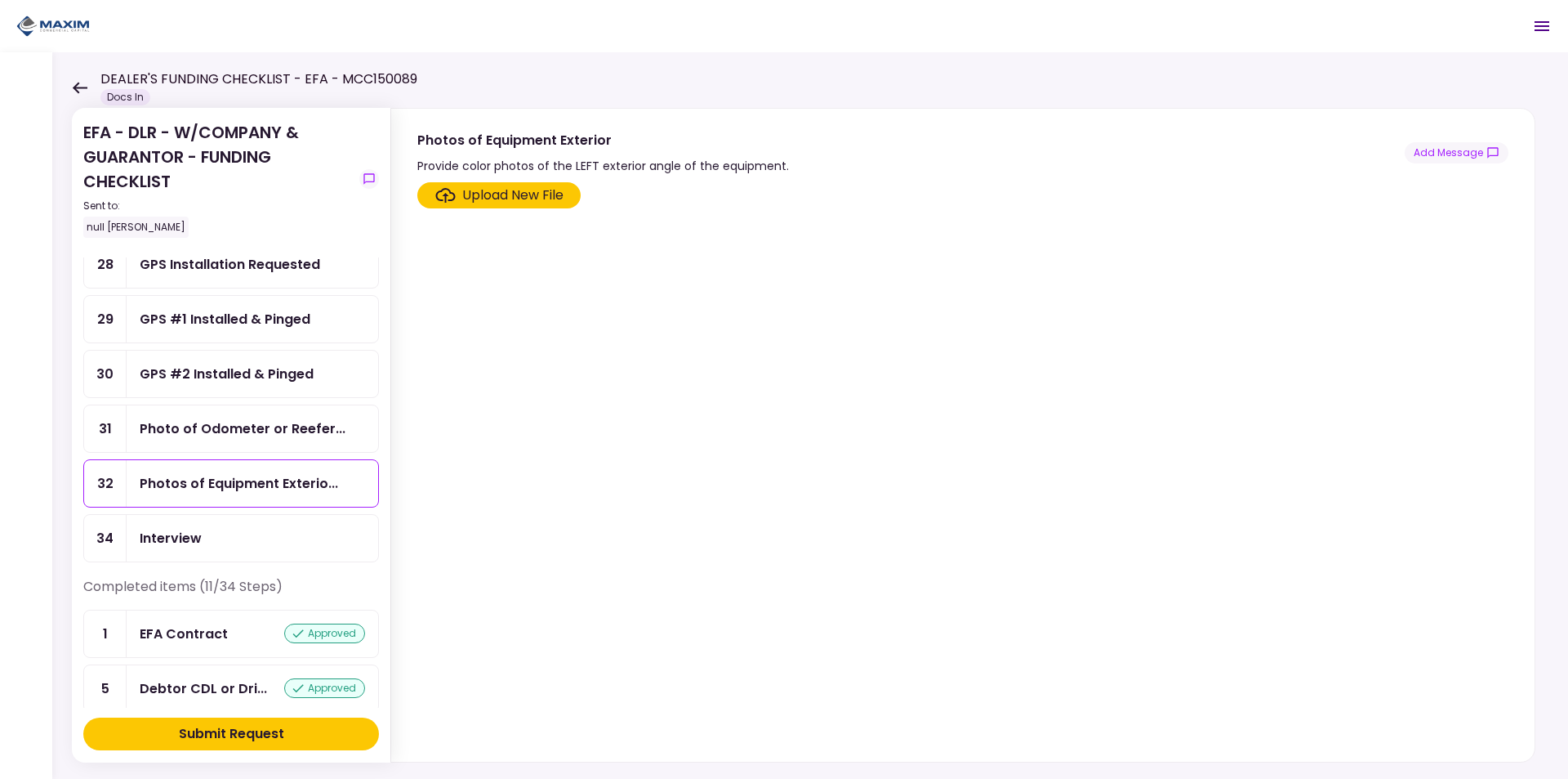
click at [503, 197] on div "Upload New File" at bounding box center [513, 195] width 102 height 20
click at [0, 0] on input "Upload New File" at bounding box center [0, 0] width 0 height 0
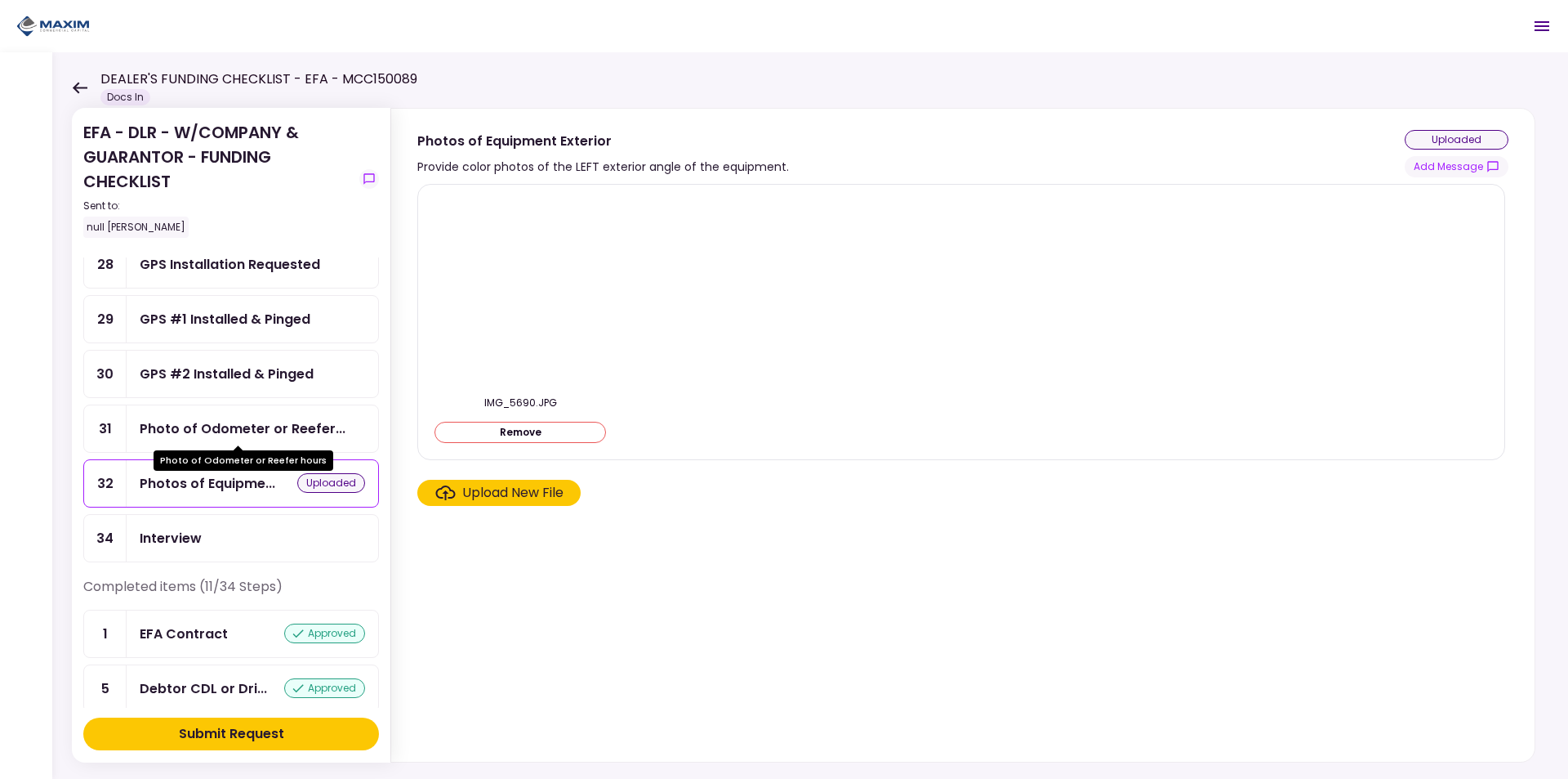
click at [255, 434] on div "Photo of Odometer or Reefer..." at bounding box center [243, 428] width 206 height 21
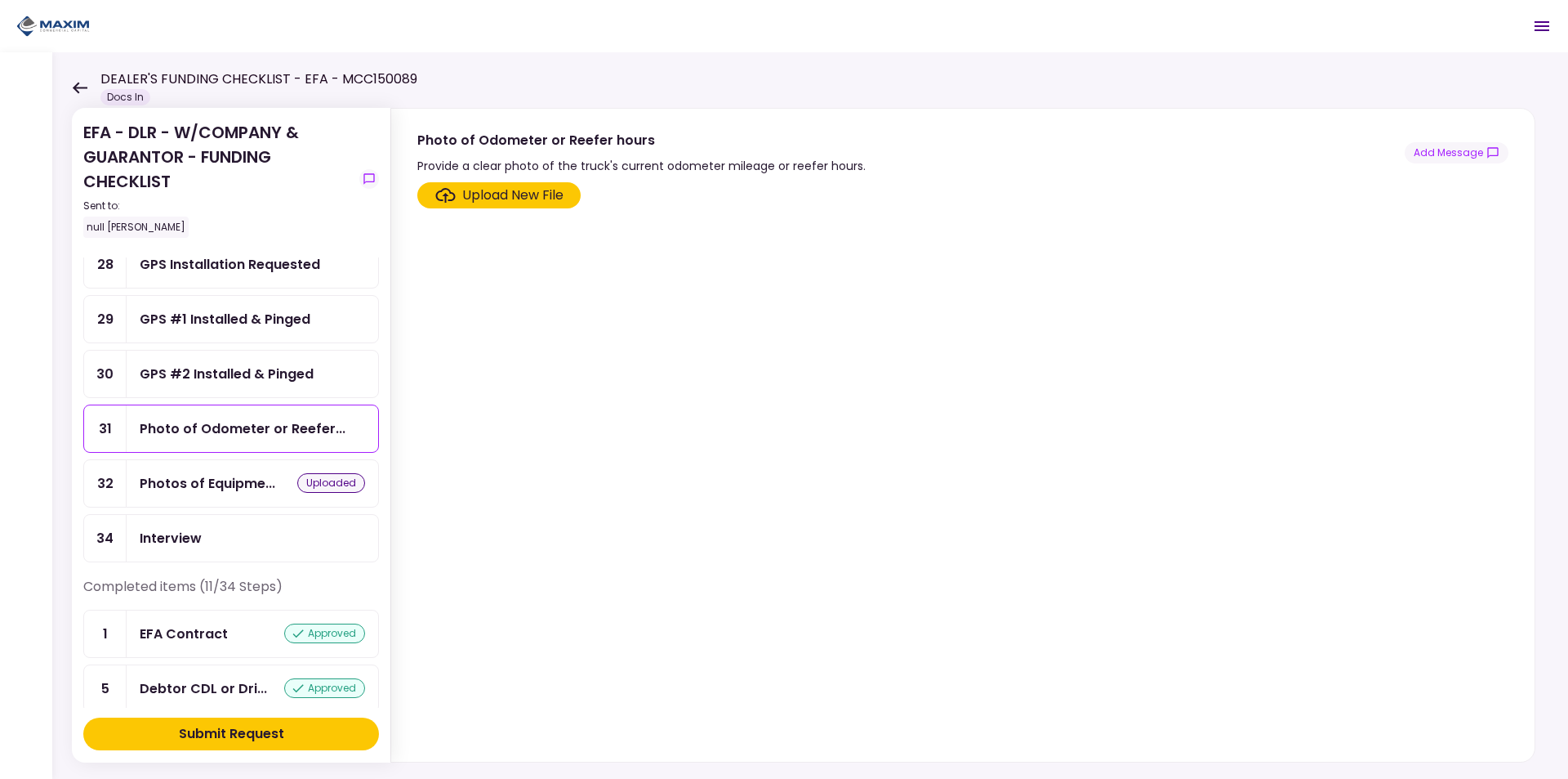
click at [471, 190] on div "Upload New File" at bounding box center [513, 195] width 102 height 20
click at [0, 0] on input "Upload New File" at bounding box center [0, 0] width 0 height 0
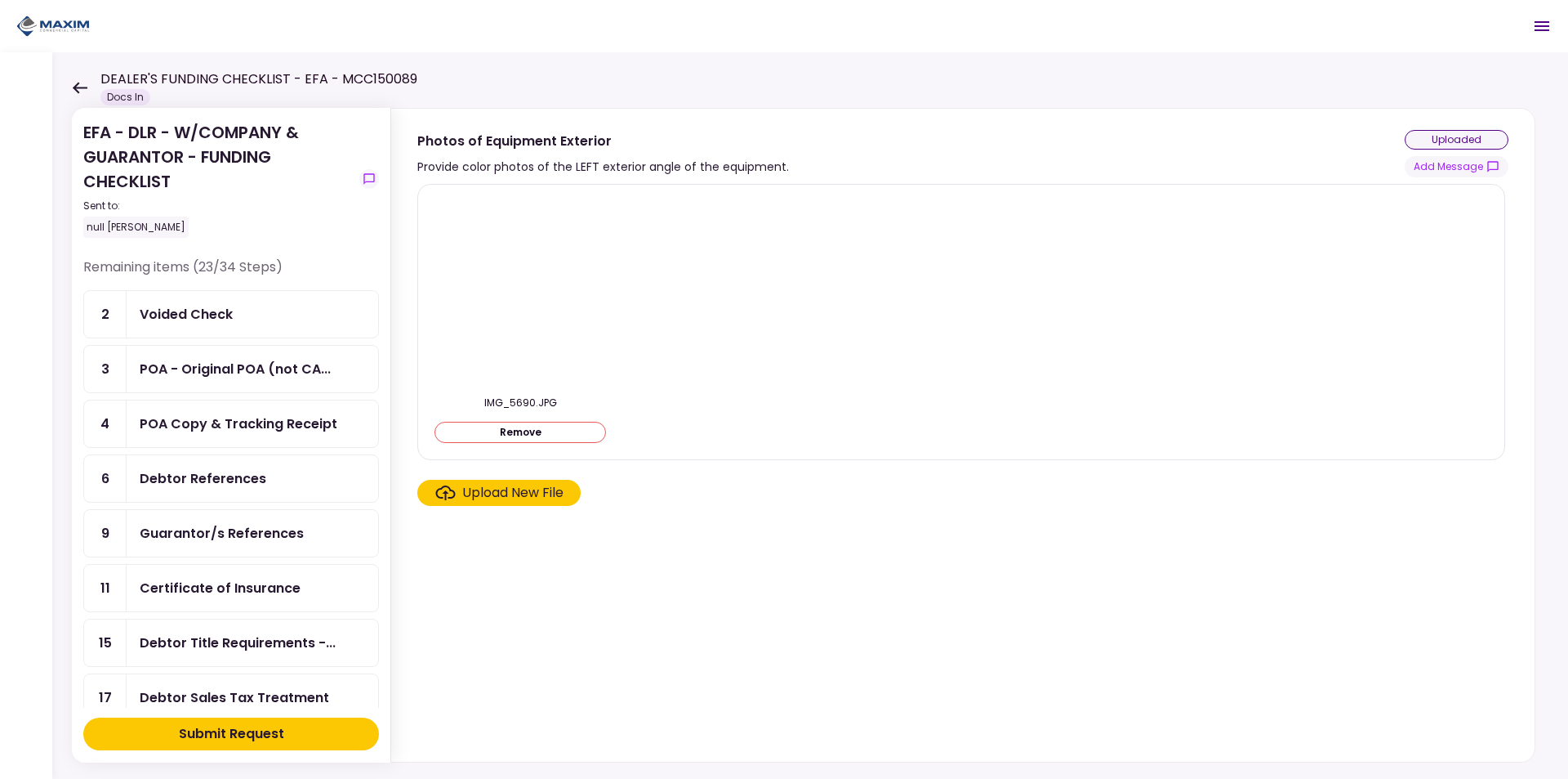
scroll to position [980, 0]
